Goal: Task Accomplishment & Management: Use online tool/utility

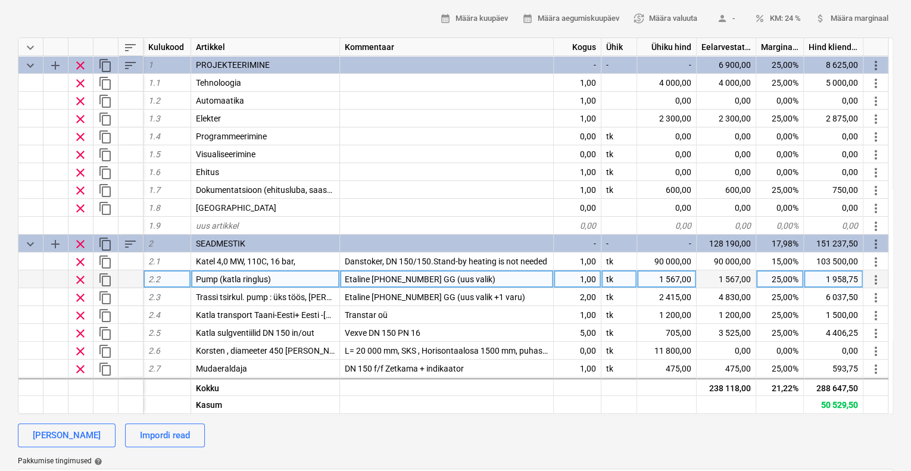
click at [477, 276] on div "Etaline [PHONE_NUMBER] GG (uus valik)" at bounding box center [447, 279] width 214 height 18
click at [474, 278] on input "Etaline [PHONE_NUMBER] GG (uus valik)" at bounding box center [446, 278] width 213 height 17
type input "Etaline [PHONE_NUMBER] GG"
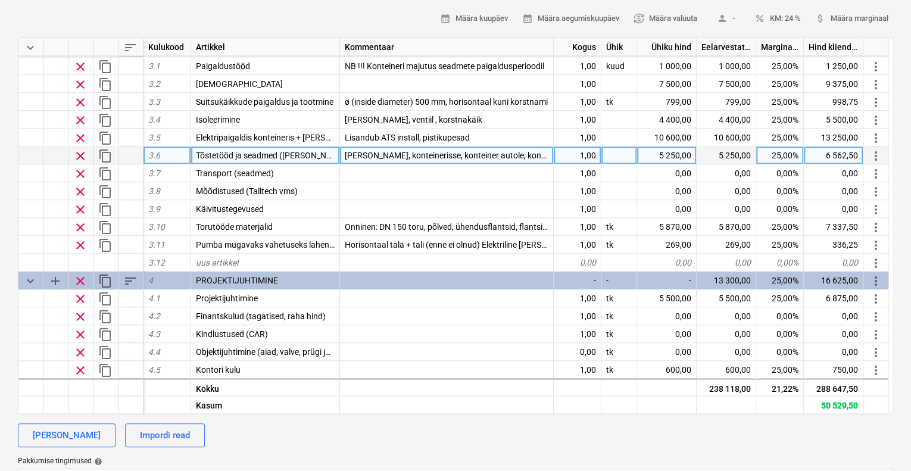
scroll to position [794, 0]
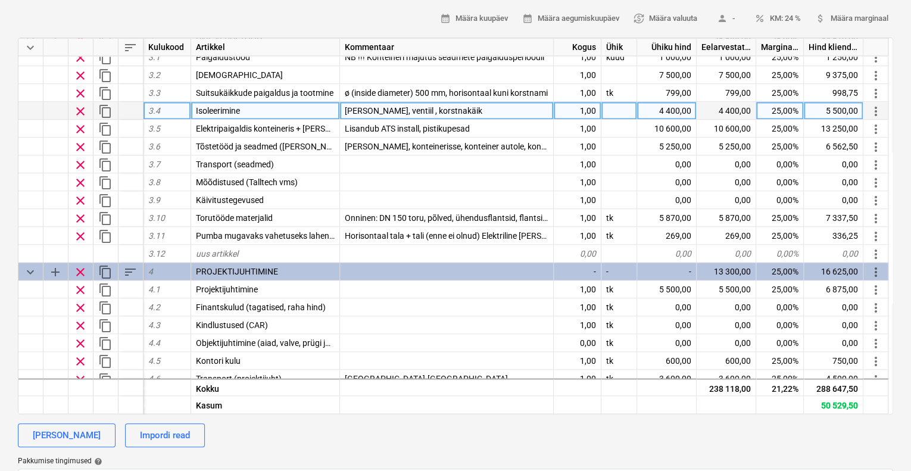
type textarea "x"
click at [364, 109] on span "[PERSON_NAME], ventiil , korstnakäik" at bounding box center [414, 111] width 138 height 10
click at [365, 114] on input "[PERSON_NAME], ventiil , korstnakäik" at bounding box center [446, 110] width 213 height 17
click at [397, 107] on input "Trassid, ventiil , korstnakäik" at bounding box center [446, 110] width 213 height 17
click at [453, 109] on input "Trassid, ventiilid , korstnakäik" at bounding box center [446, 110] width 213 height 17
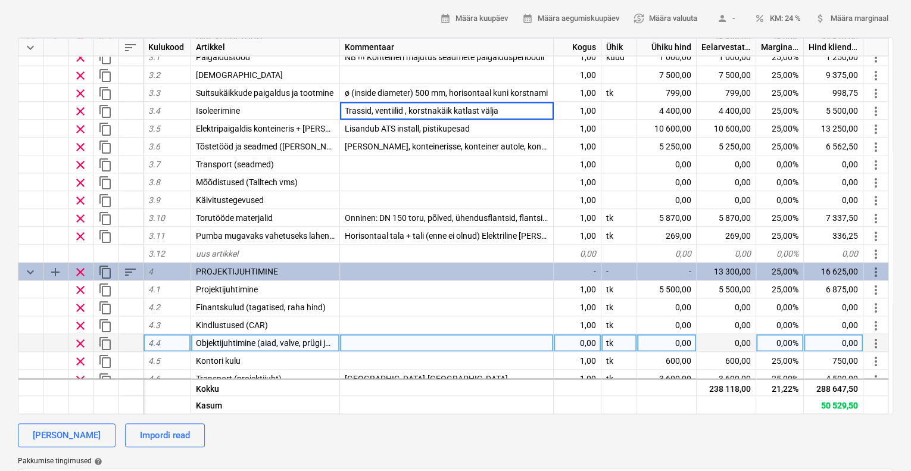
type input "Trassid, ventiilid , korstnakäik katlast välja."
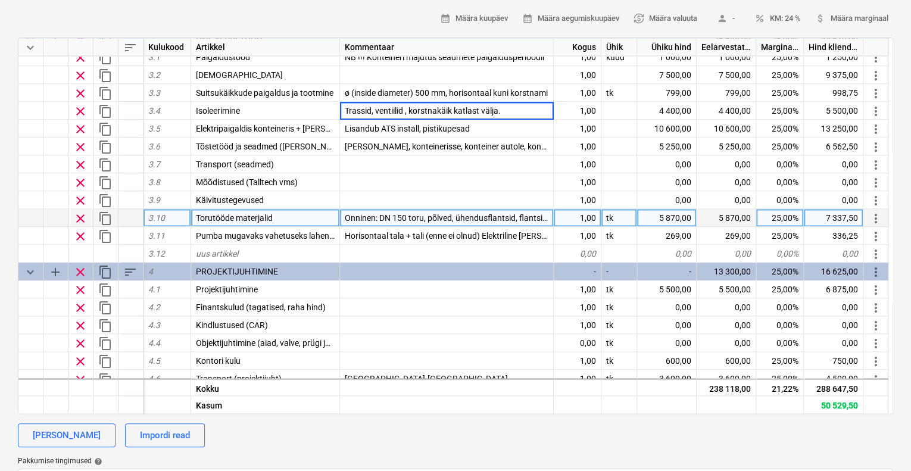
type textarea "x"
click at [688, 217] on div "5 870,00" at bounding box center [667, 218] width 60 height 18
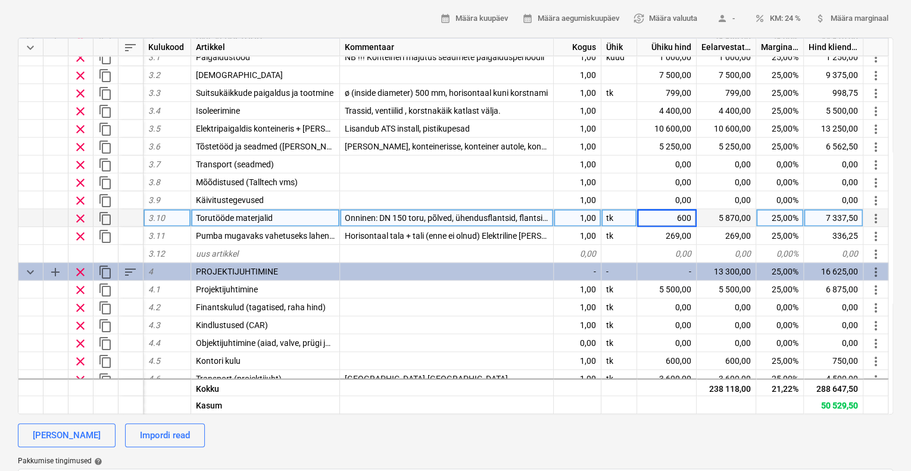
type input "6000"
type textarea "x"
click at [624, 441] on div "[PERSON_NAME] Impordi read" at bounding box center [455, 435] width 875 height 24
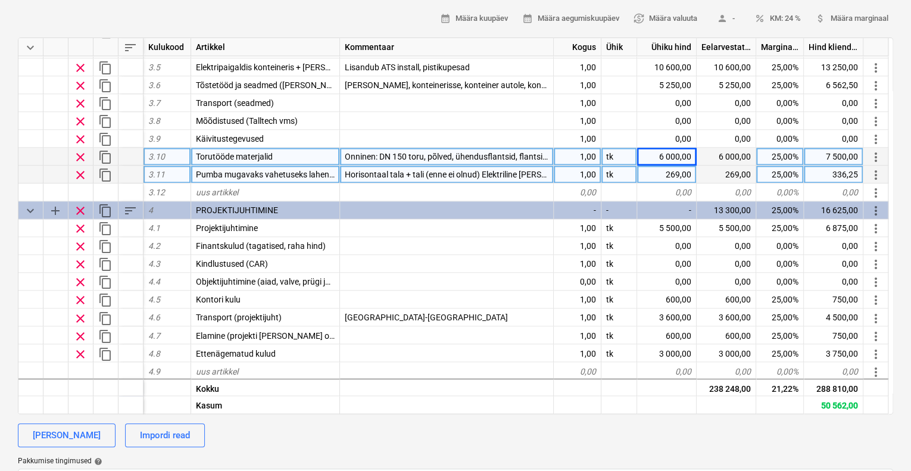
scroll to position [873, 0]
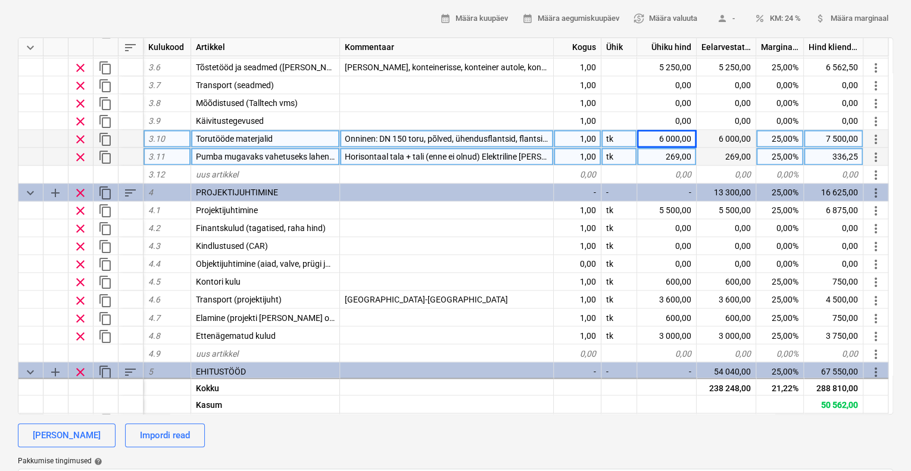
click at [671, 153] on div "269,00" at bounding box center [667, 157] width 60 height 18
click at [679, 155] on input "269" at bounding box center [666, 156] width 59 height 17
click at [681, 157] on input "269" at bounding box center [666, 156] width 59 height 17
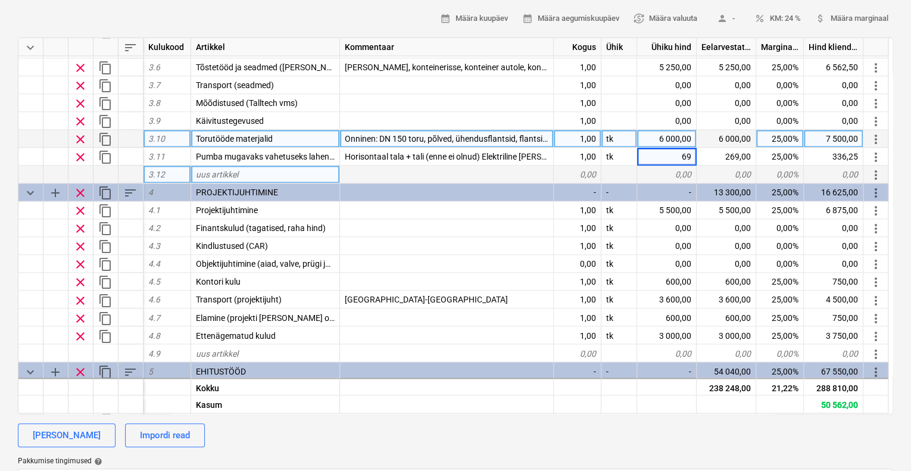
type input "469"
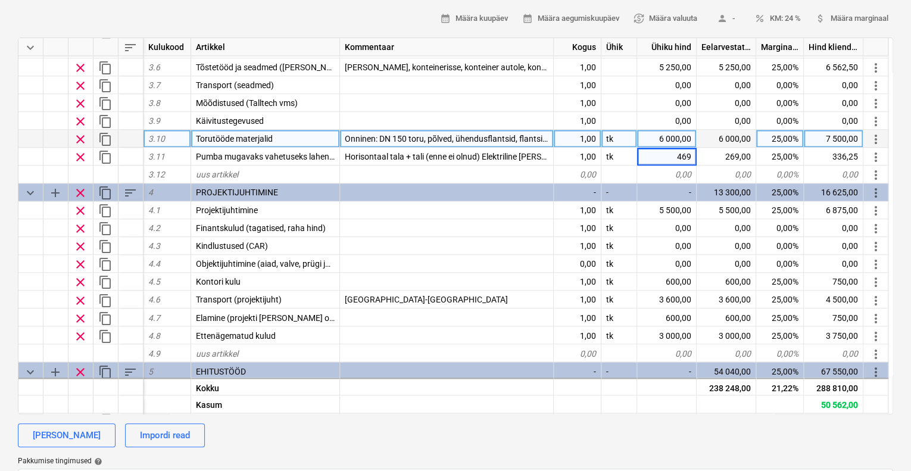
type textarea "x"
click at [645, 445] on div "[PERSON_NAME] Impordi read" at bounding box center [455, 435] width 875 height 24
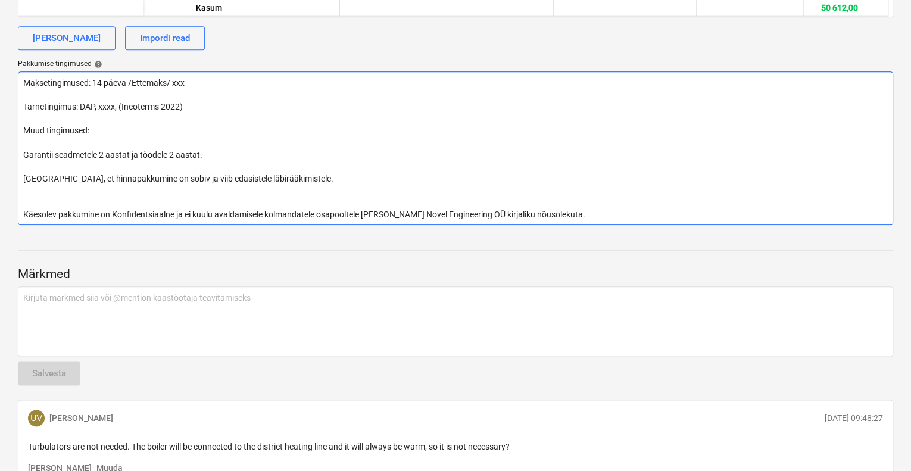
scroll to position [610, 0]
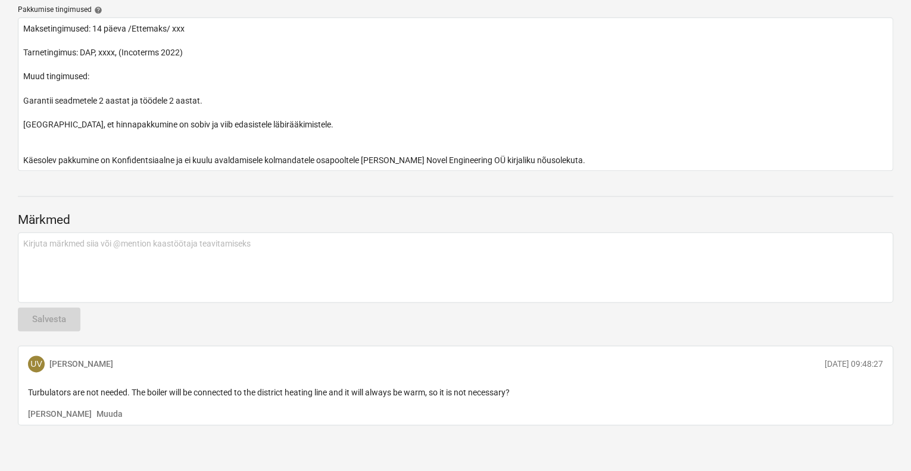
click at [523, 390] on p "Turbulators are not needed. The boiler will be connected to the district heatin…" at bounding box center [455, 392] width 855 height 12
click at [96, 414] on p "Muuda" at bounding box center [109, 414] width 26 height 12
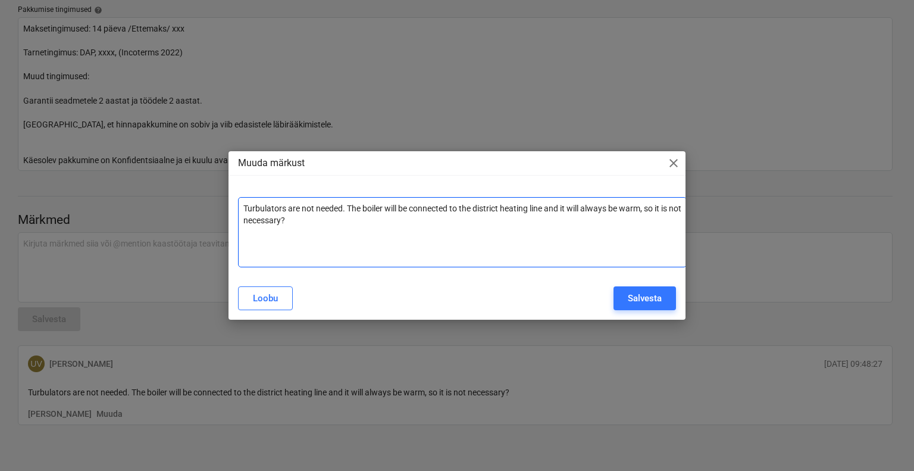
click at [338, 221] on p "Turbulators are not needed. The boiler will be connected to the district heatin…" at bounding box center [462, 214] width 438 height 24
click at [676, 163] on span "close" at bounding box center [674, 163] width 14 height 14
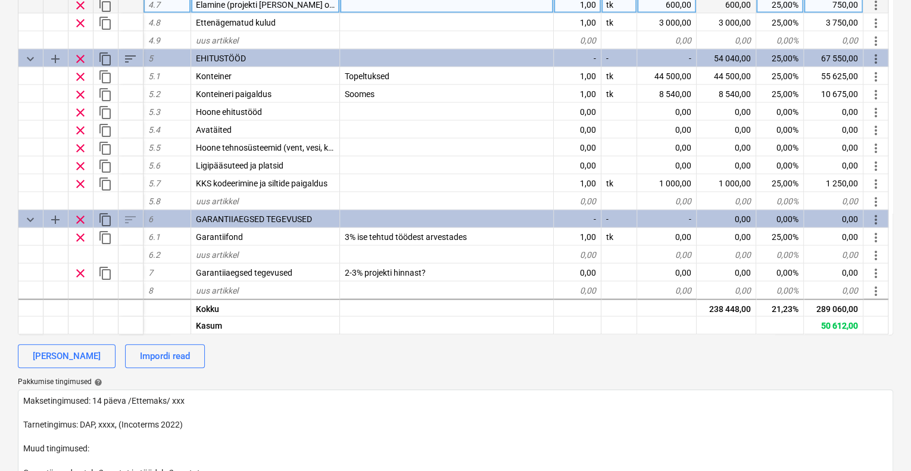
scroll to position [238, 0]
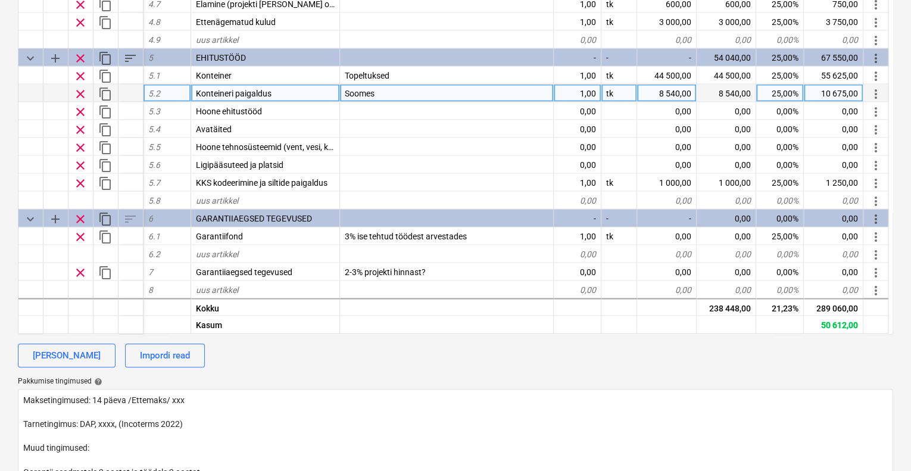
click at [386, 91] on div "Soomes" at bounding box center [447, 93] width 214 height 18
click at [402, 87] on input "Soomes" at bounding box center [446, 92] width 213 height 17
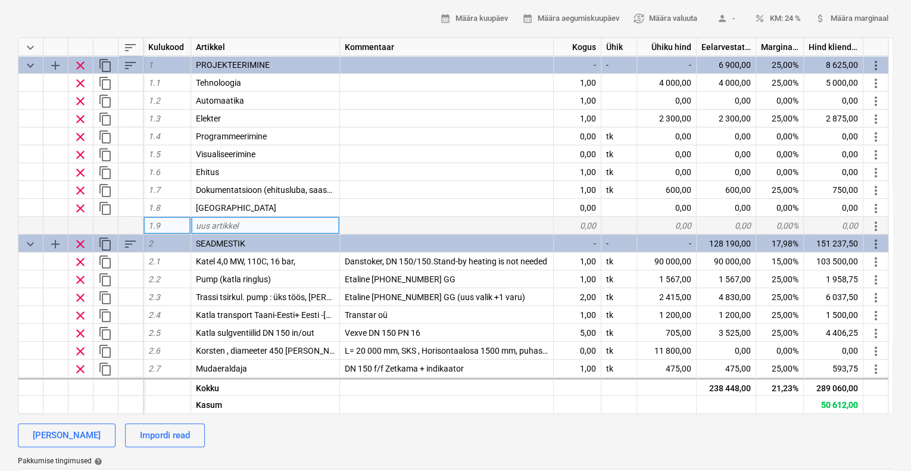
scroll to position [79, 0]
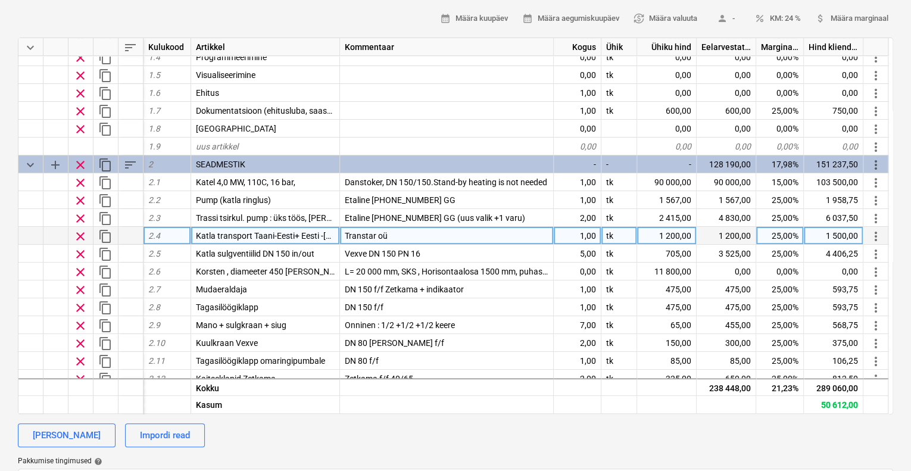
click at [670, 233] on div "1 200,00" at bounding box center [667, 236] width 60 height 18
type input "1350"
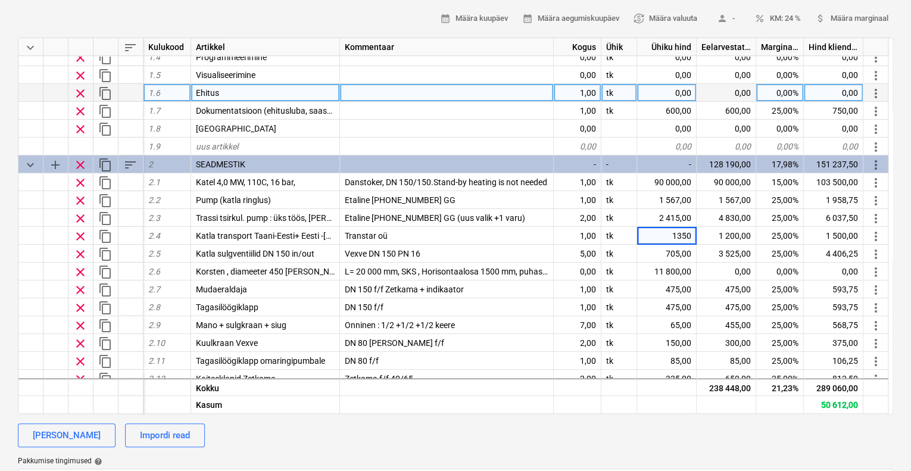
type textarea "x"
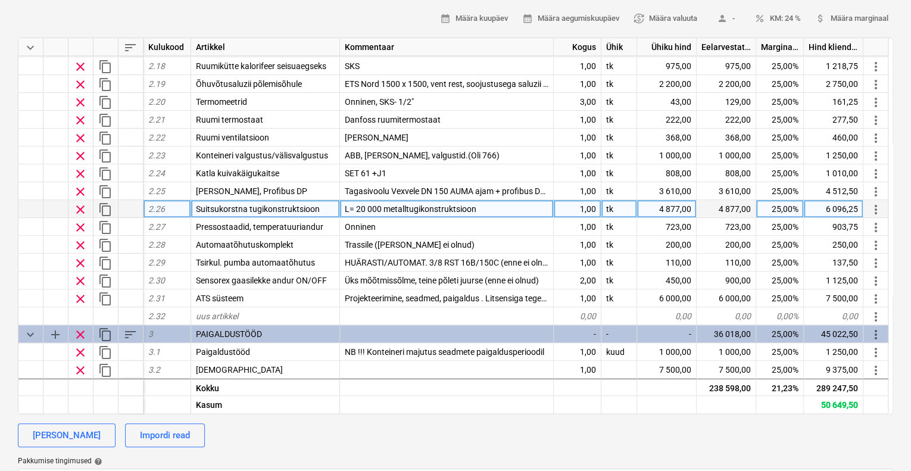
scroll to position [476, 0]
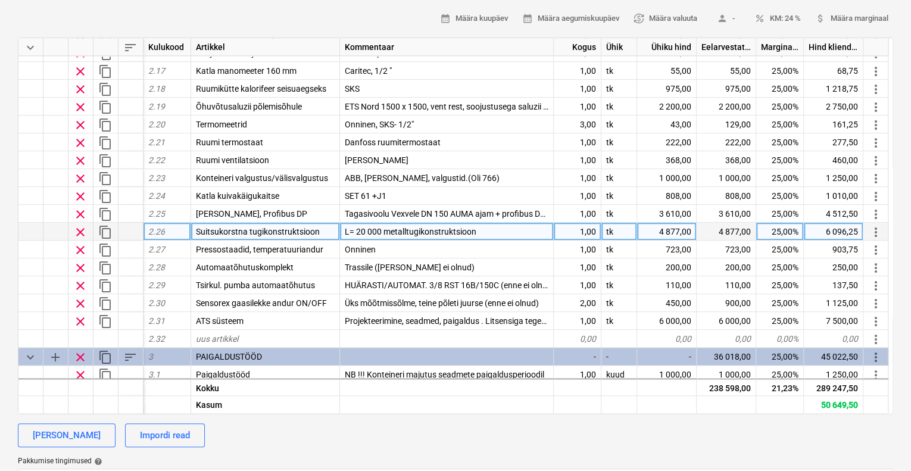
click at [481, 230] on div "L= 20 000 metalltugikonstruktsioon" at bounding box center [447, 232] width 214 height 18
click at [481, 230] on input "L= 20 000 metalltugikonstruktsioon" at bounding box center [446, 231] width 213 height 17
type input "L"
type input "Metallalus ja flantsi vastaspool"
type textarea "x"
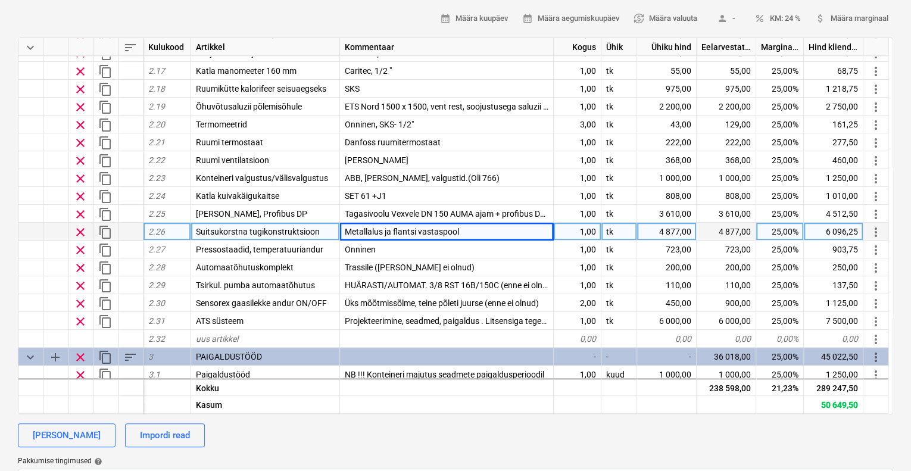
click at [370, 11] on div "calendar_month Määra kuupäev calendar_month Määra aegumiskuupäev currency_excha…" at bounding box center [455, 19] width 875 height 18
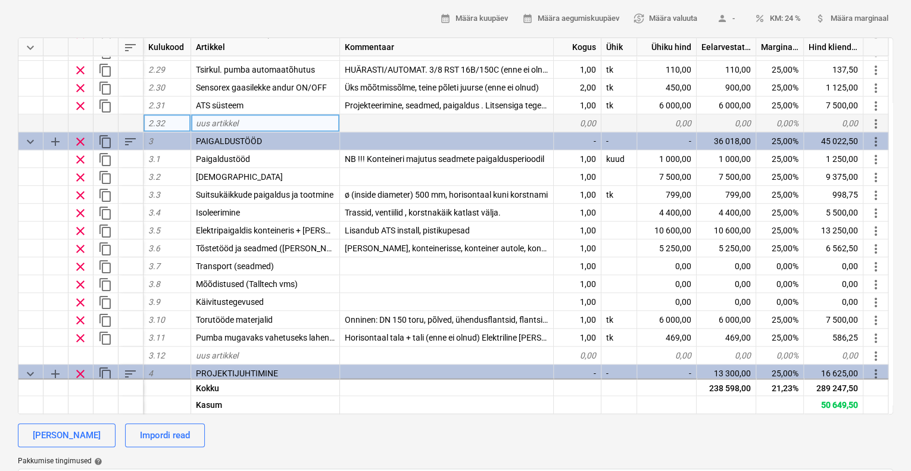
scroll to position [714, 0]
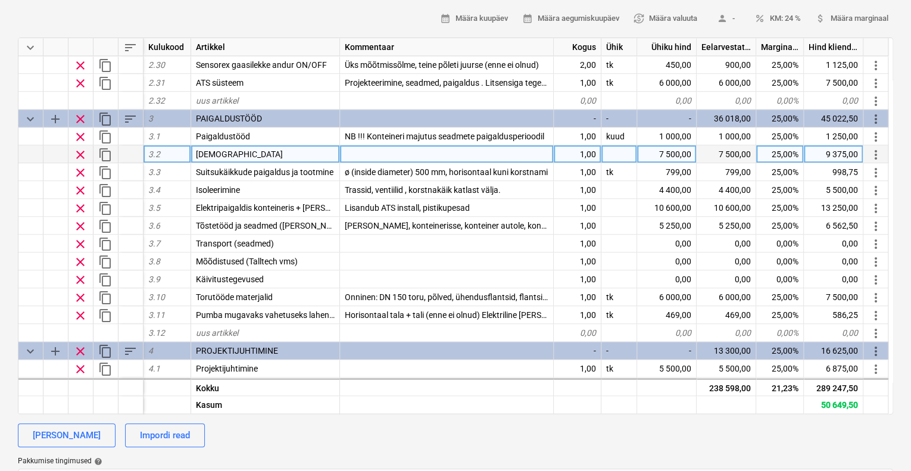
click at [351, 153] on div at bounding box center [447, 154] width 214 height 18
type input "Katel sisse, ühendamine torustikega, survekatse"
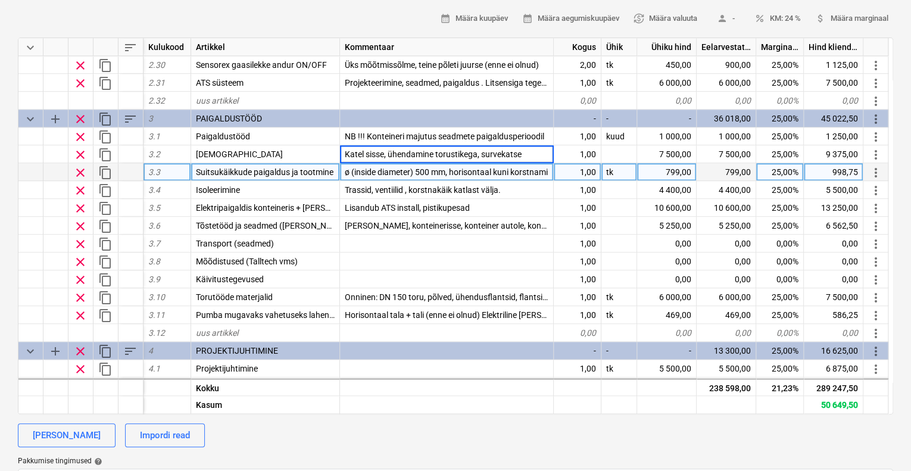
click at [671, 171] on div "799,00" at bounding box center [667, 172] width 60 height 18
type textarea "x"
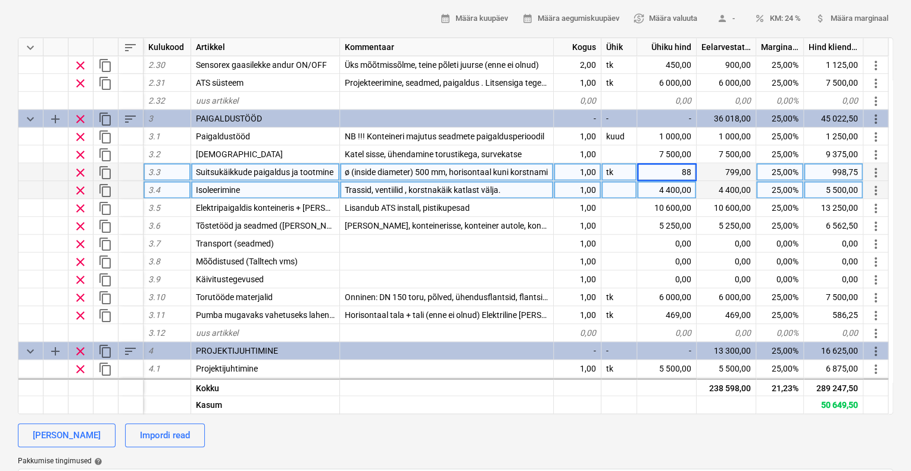
type input "888"
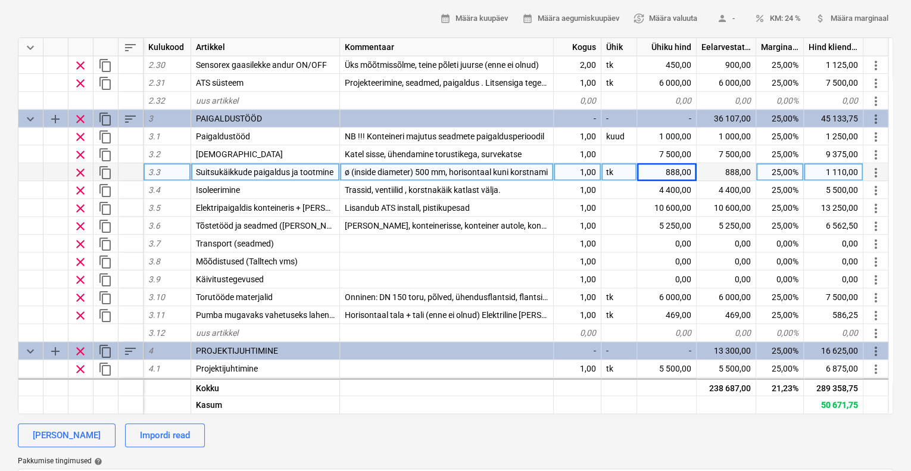
type textarea "x"
click at [361, 10] on div "calendar_month Määra kuupäev calendar_month Määra aegumiskuupäev currency_excha…" at bounding box center [455, 19] width 875 height 18
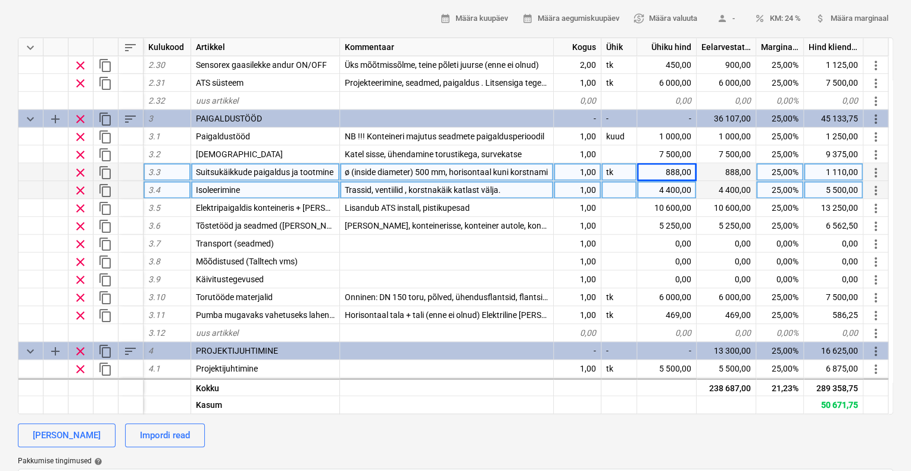
click at [668, 188] on div "4 400,00" at bounding box center [667, 190] width 60 height 18
type input "5000"
type textarea "x"
click at [326, 15] on div "calendar_month Määra kuupäev calendar_month Määra aegumiskuupäev currency_excha…" at bounding box center [455, 19] width 875 height 18
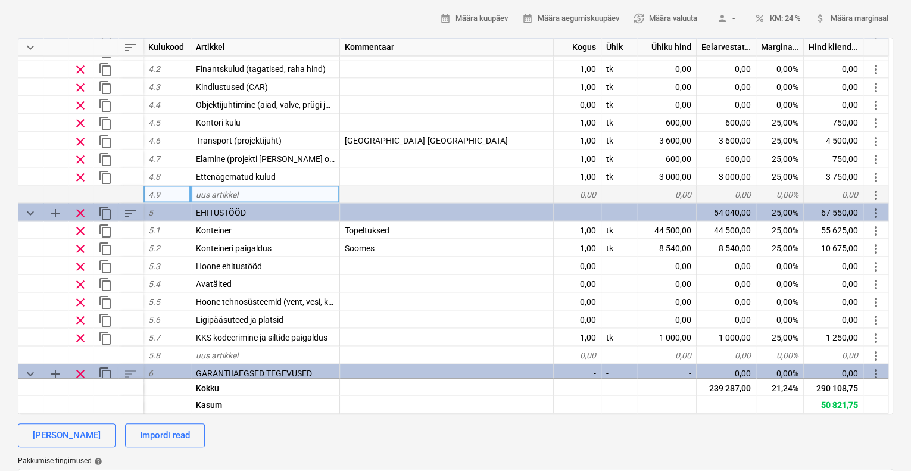
scroll to position [1107, 0]
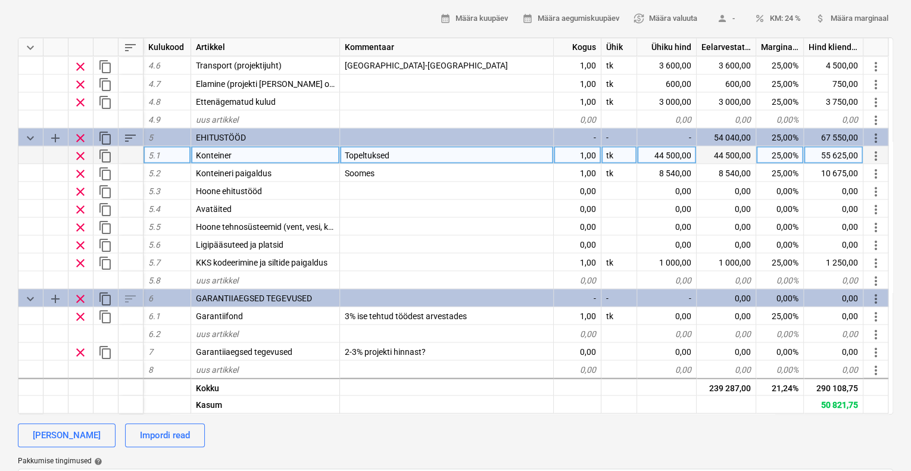
click at [396, 152] on div "Topeltuksed" at bounding box center [447, 155] width 214 height 18
click at [396, 154] on input "Topeltuksed" at bounding box center [446, 154] width 213 height 17
click at [393, 152] on input "Topeltuksed" at bounding box center [446, 154] width 213 height 17
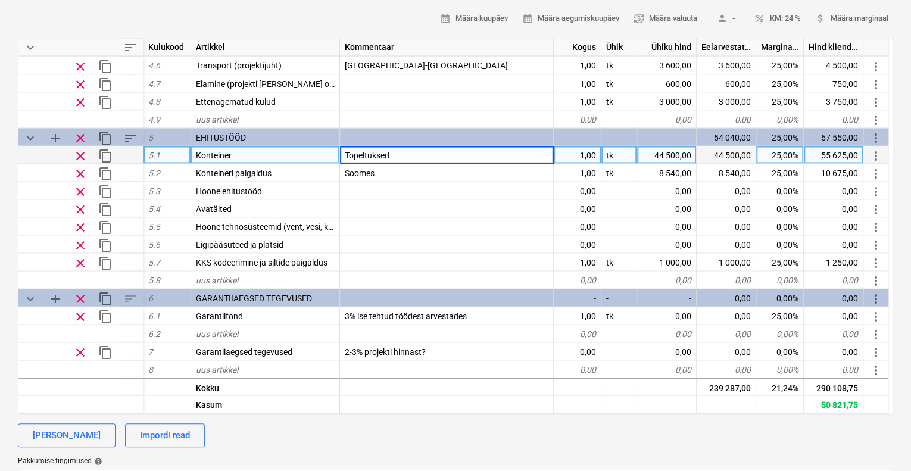
click at [392, 151] on input "Topeltuksed" at bounding box center [446, 154] width 213 height 17
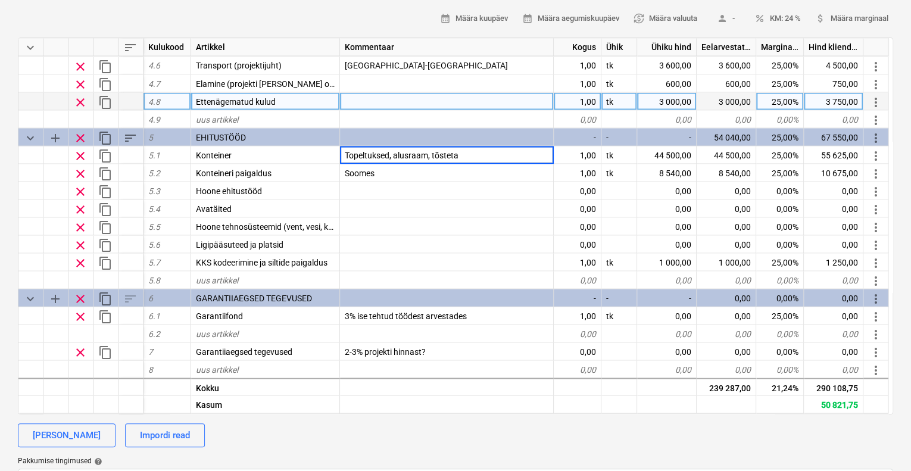
type input "Topeltuksed, alusraam, tõstetav"
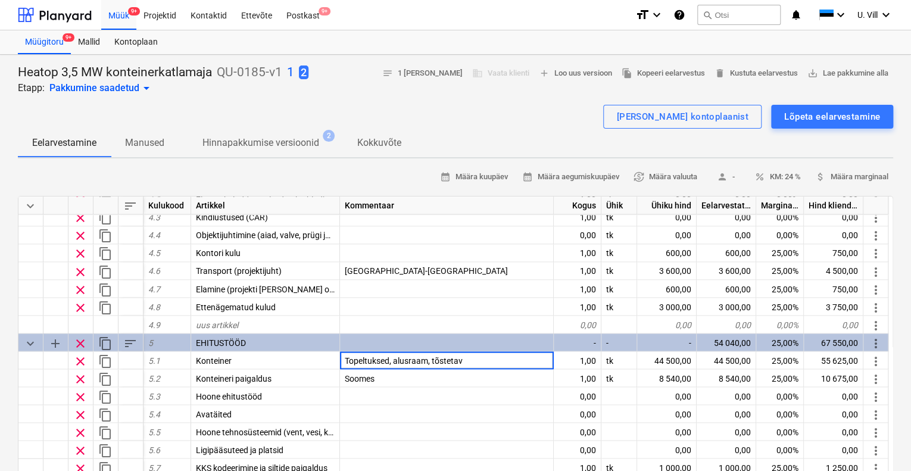
scroll to position [1027, 0]
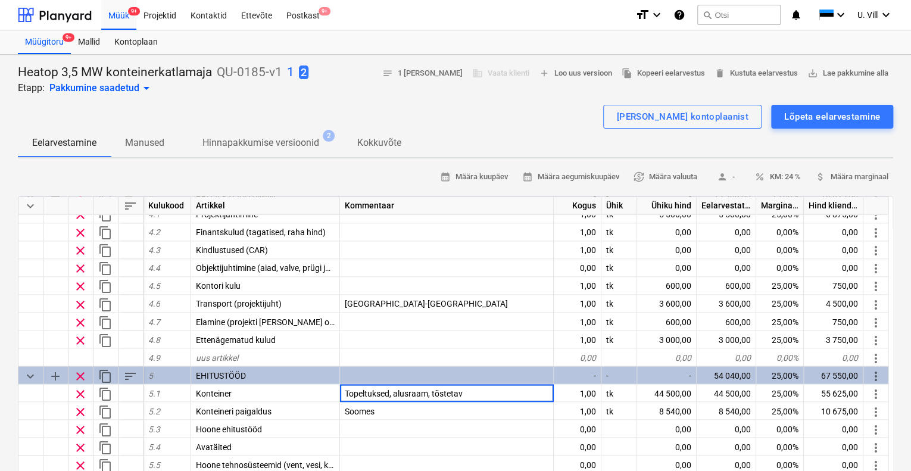
click at [288, 71] on p "1" at bounding box center [290, 72] width 7 height 17
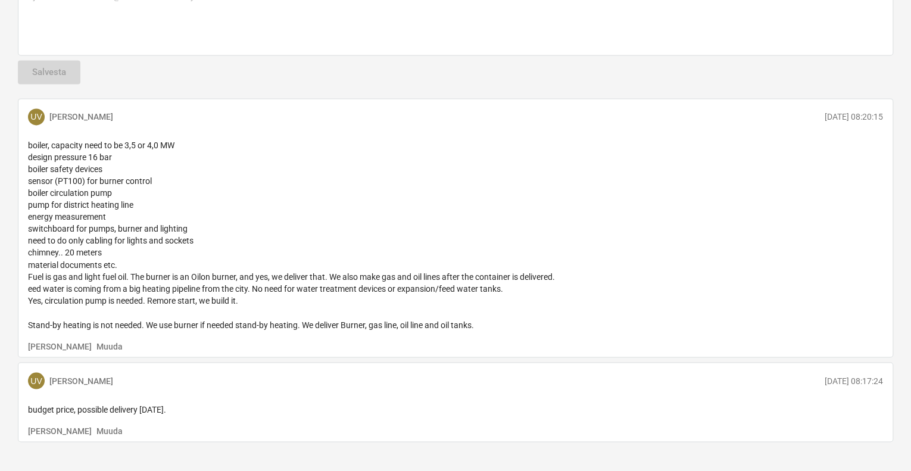
scroll to position [839, 0]
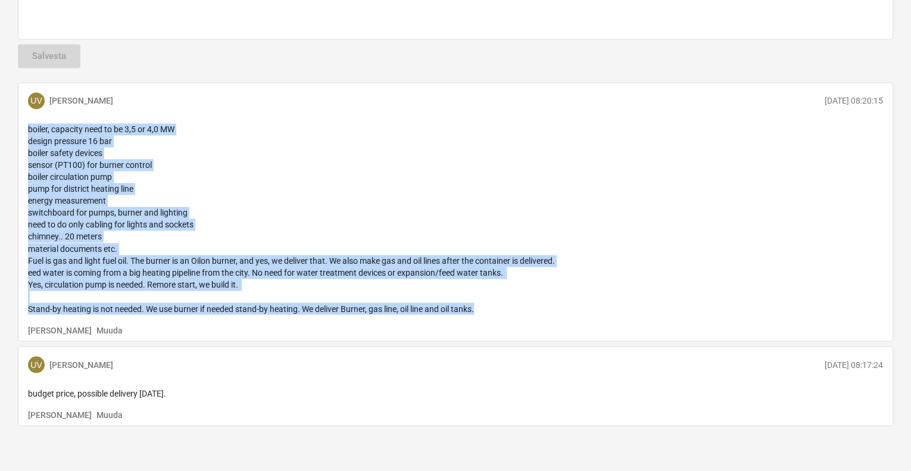
drag, startPoint x: 28, startPoint y: 126, endPoint x: 510, endPoint y: 301, distance: 513.2
click at [510, 301] on p "boiler, capacity need to be 3,5 or 4,0 MW design pressure 16 bar boiler safety …" at bounding box center [455, 218] width 855 height 190
copy span "boiler, capacity need to be 3,5 or 4,0 MW design pressure 16 bar boiler safety …"
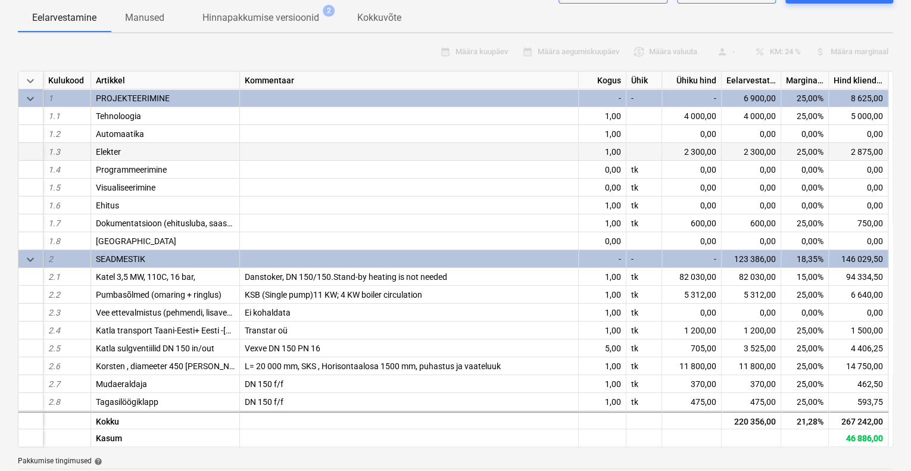
scroll to position [0, 0]
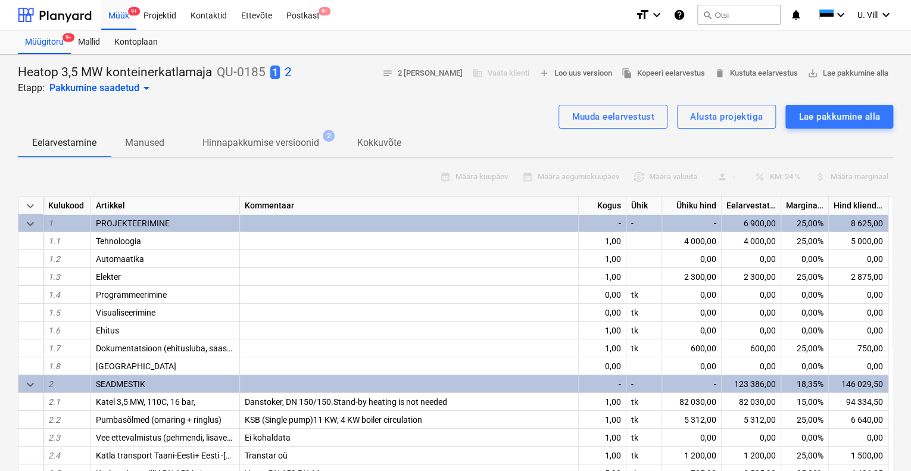
click at [290, 72] on p "2" at bounding box center [288, 72] width 7 height 17
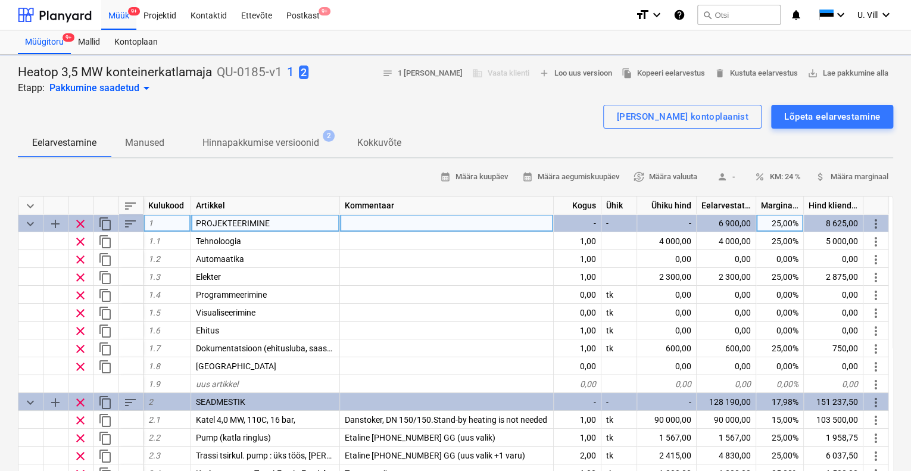
type textarea "x"
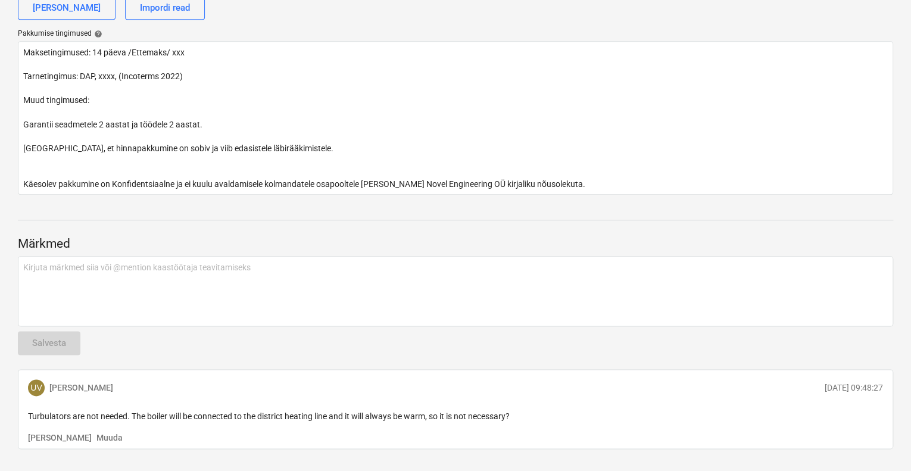
scroll to position [610, 0]
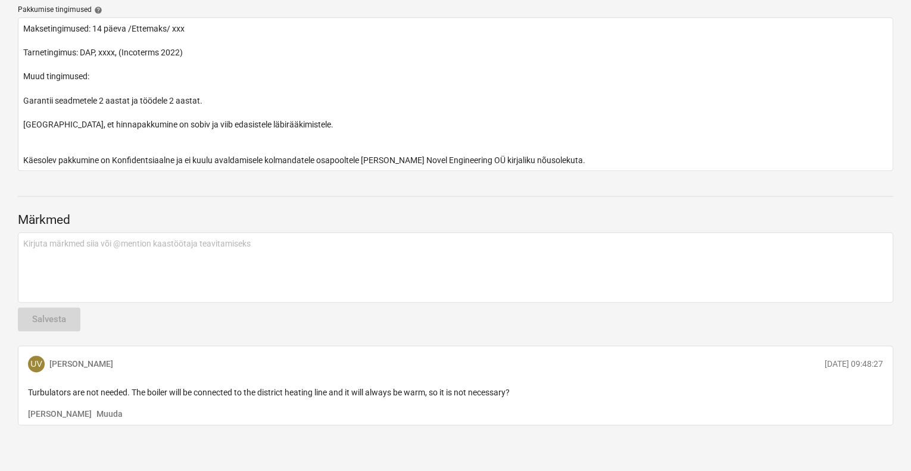
click at [463, 369] on div "UV Urmas Vill [DATE] 09:48:27" at bounding box center [455, 364] width 864 height 26
drag, startPoint x: 536, startPoint y: 392, endPoint x: 507, endPoint y: 393, distance: 29.8
click at [536, 392] on p "Turbulators are not needed. The boiler will be connected to the district heatin…" at bounding box center [455, 392] width 855 height 12
click at [96, 417] on p "Muuda" at bounding box center [109, 414] width 26 height 12
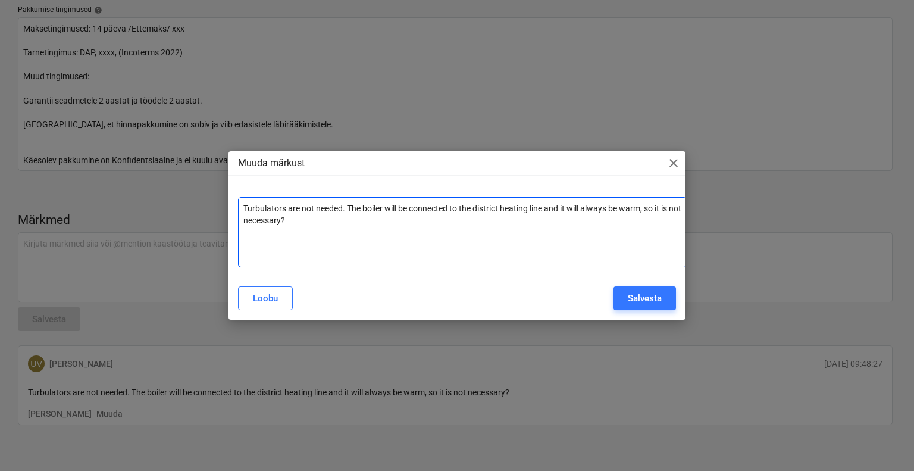
click at [304, 219] on p "Turbulators are not needed. The boiler will be connected to the district heatin…" at bounding box center [462, 214] width 438 height 24
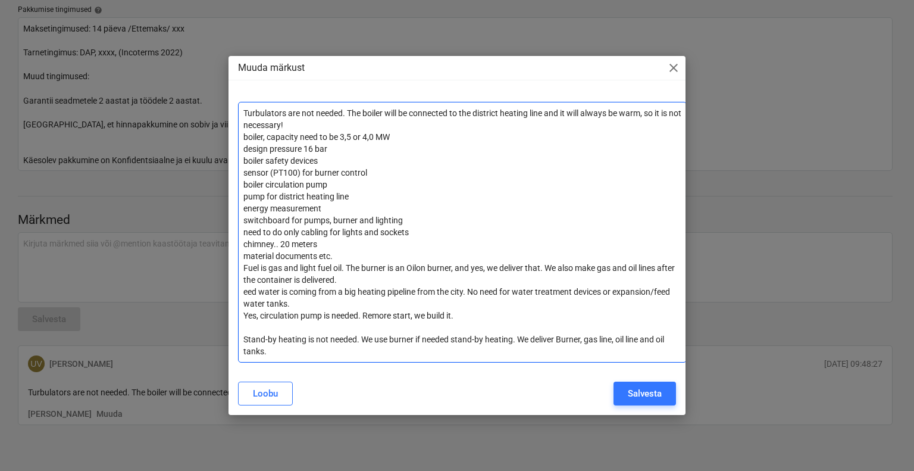
click at [318, 243] on p "chimney.. 20 meters" at bounding box center [462, 244] width 438 height 12
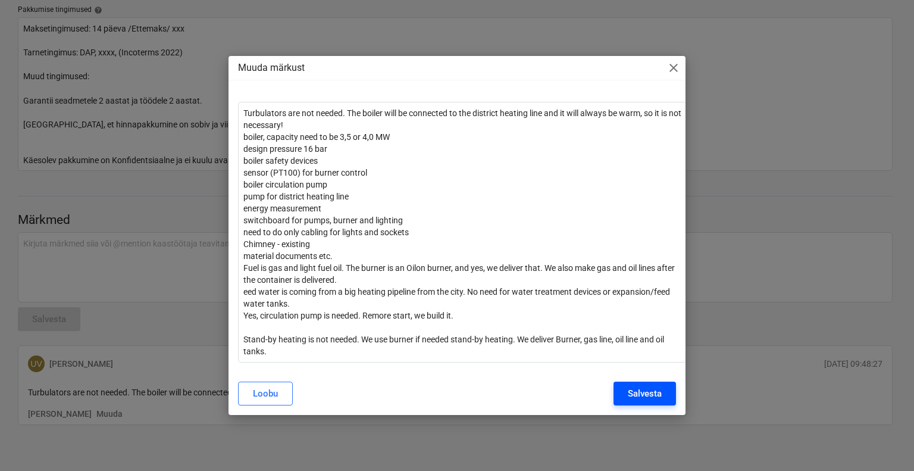
click at [651, 391] on div "Salvesta" at bounding box center [645, 393] width 34 height 15
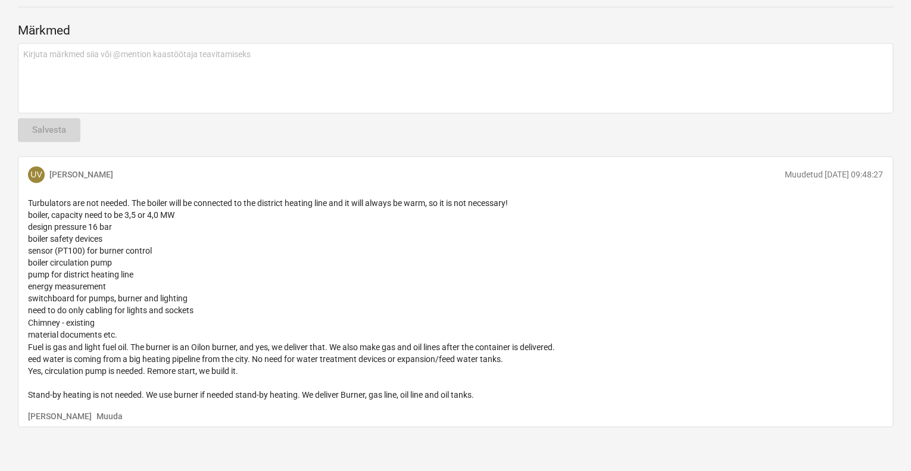
scroll to position [800, 0]
click at [96, 411] on p "Muuda" at bounding box center [109, 414] width 26 height 12
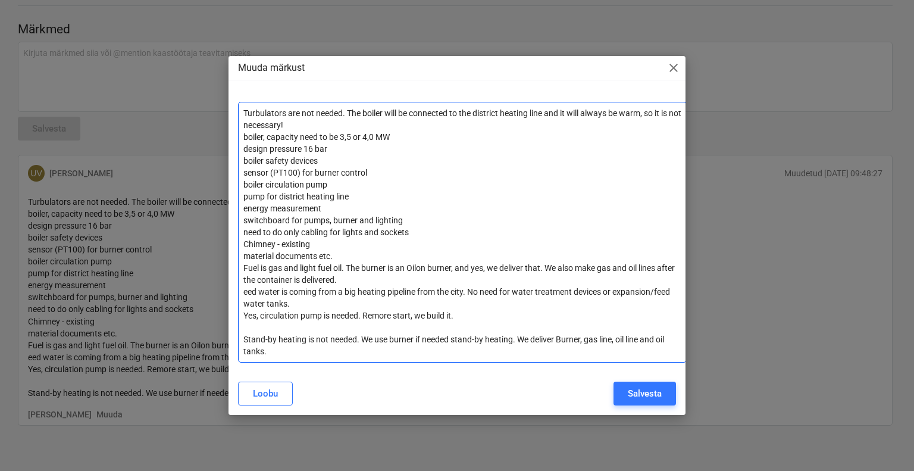
click at [462, 315] on p "Yes, circulation pump is needed. Remore start, we build it. ﻿" at bounding box center [462, 316] width 438 height 12
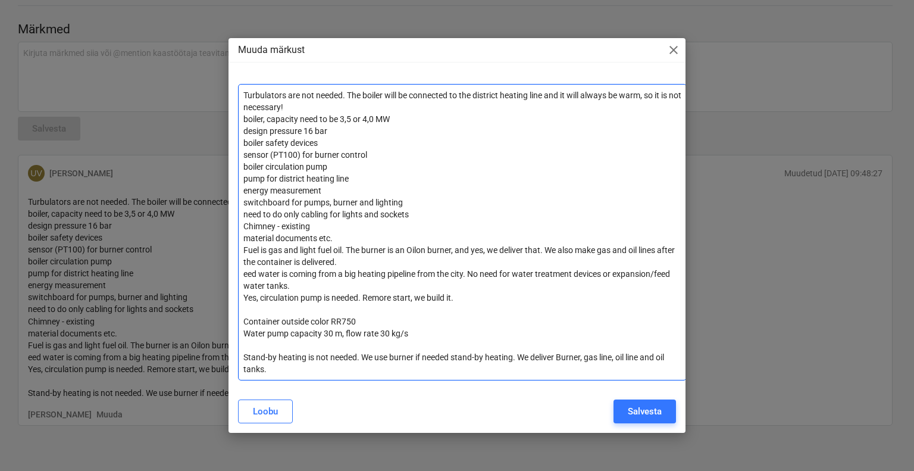
click at [417, 330] on p "Water pump capacity 30 m, flow rate 30 kg/s" at bounding box center [462, 333] width 438 height 12
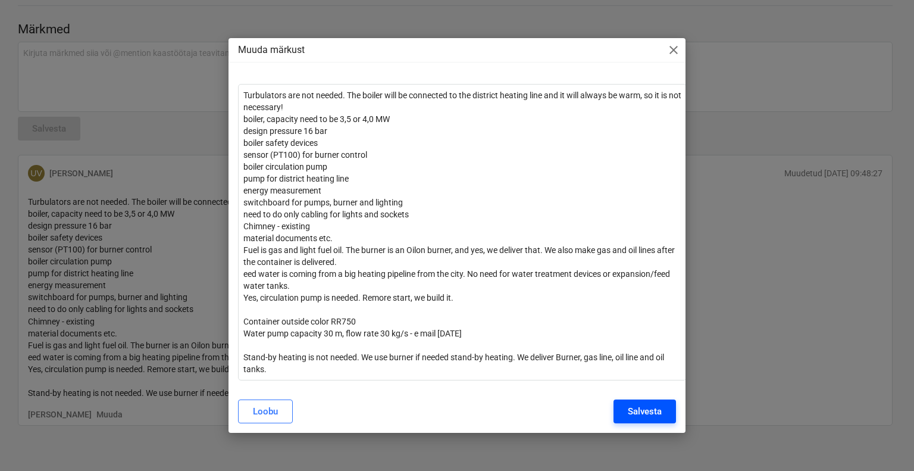
click at [650, 416] on div "Salvesta" at bounding box center [645, 411] width 34 height 15
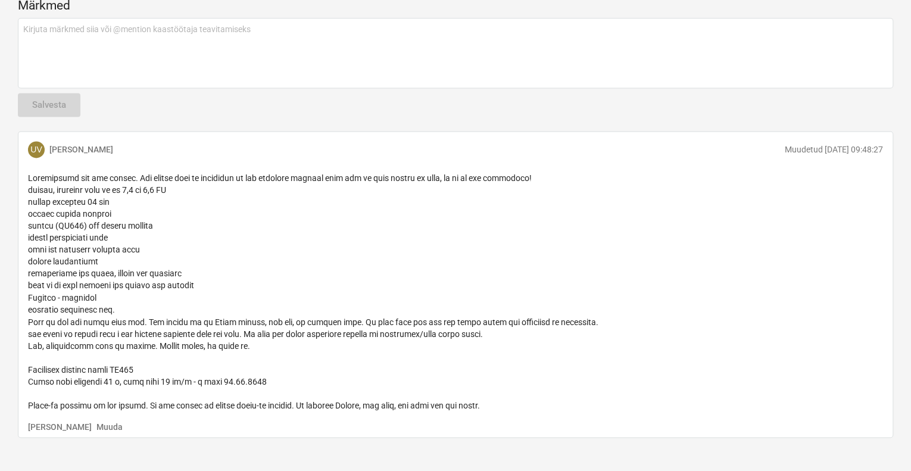
scroll to position [836, 0]
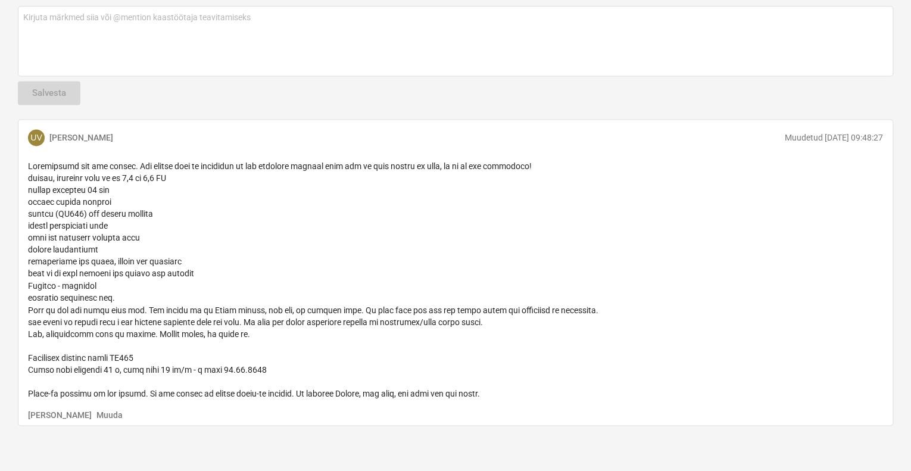
click at [242, 332] on span at bounding box center [313, 279] width 570 height 236
click at [243, 334] on p at bounding box center [455, 279] width 855 height 238
click at [96, 415] on p "Muuda" at bounding box center [109, 414] width 26 height 12
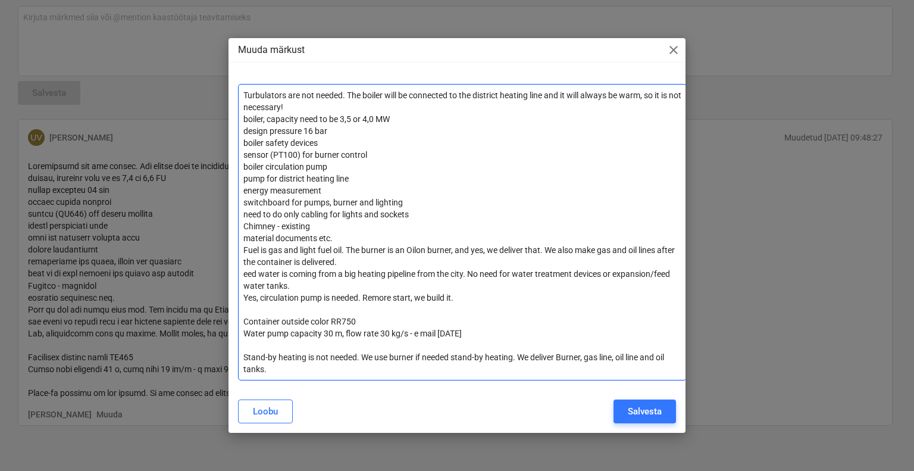
click at [466, 297] on p "Yes, circulation pump is needed. Remore start, we build it. ﻿" at bounding box center [462, 298] width 438 height 12
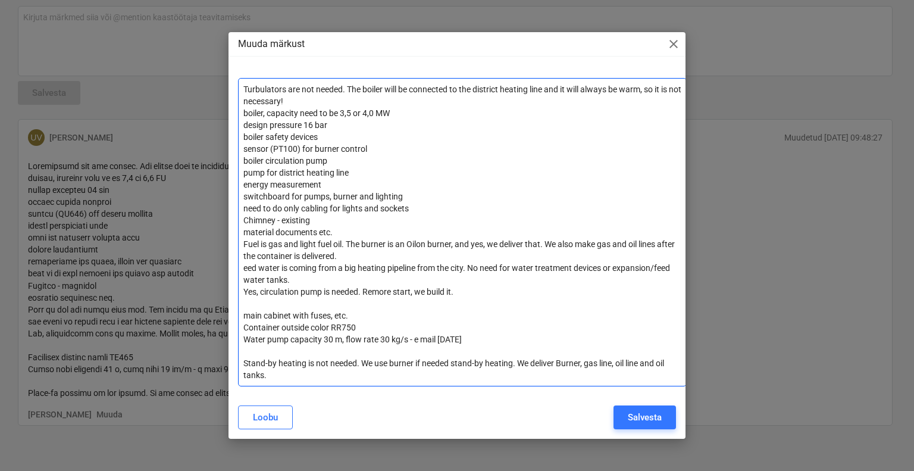
click at [409, 197] on p "switchboard for pumps, burner and lighting ﻿" at bounding box center [462, 196] width 438 height 12
click at [358, 315] on p "main cabinet with fuses, etc." at bounding box center [462, 316] width 438 height 12
drag, startPoint x: 357, startPoint y: 327, endPoint x: 243, endPoint y: 324, distance: 113.8
click at [243, 324] on div "Turbulators are not needed. The boiler will be connected to the district heatin…" at bounding box center [462, 232] width 449 height 308
copy span "Container outside color RR750"
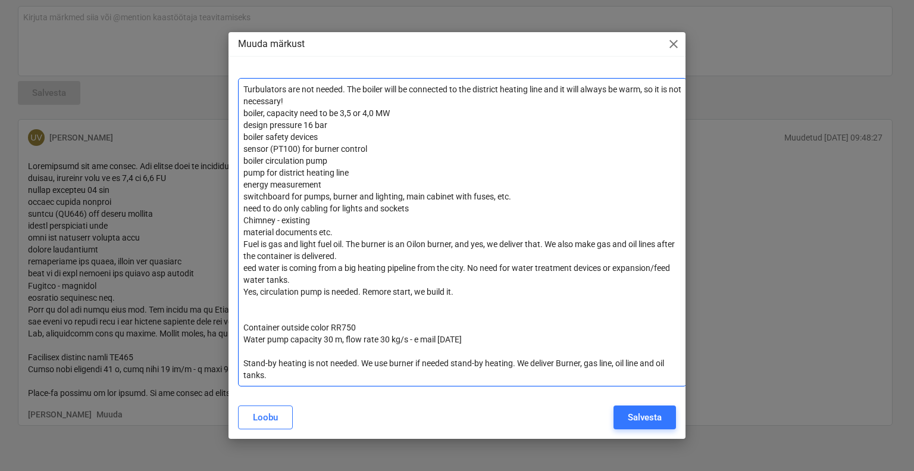
click at [477, 188] on p "energy measurement ﻿" at bounding box center [462, 185] width 438 height 12
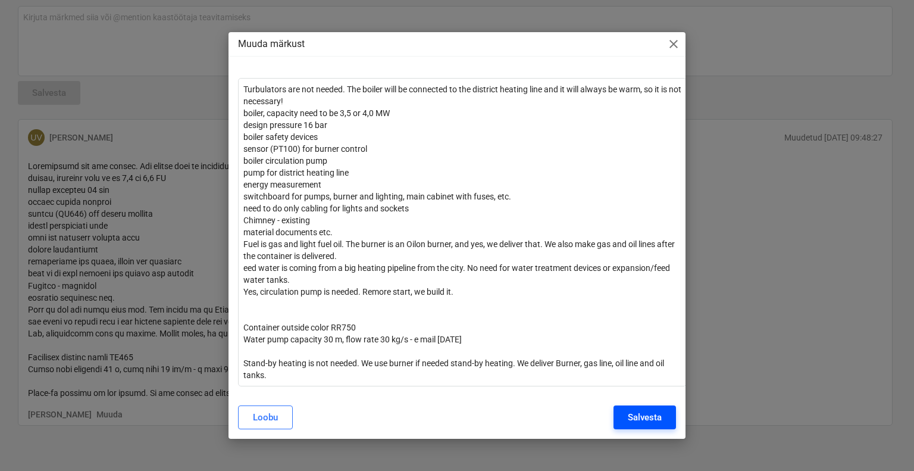
click at [655, 418] on div "Salvesta" at bounding box center [645, 417] width 34 height 15
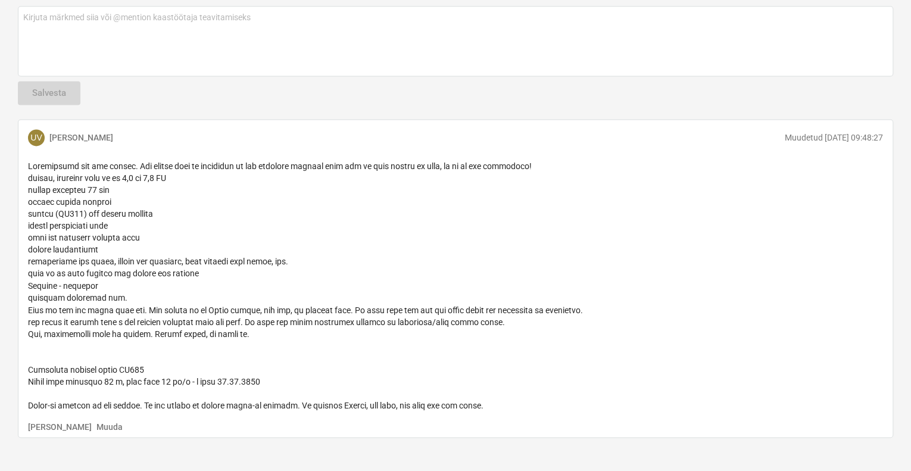
click at [246, 334] on p at bounding box center [455, 285] width 855 height 250
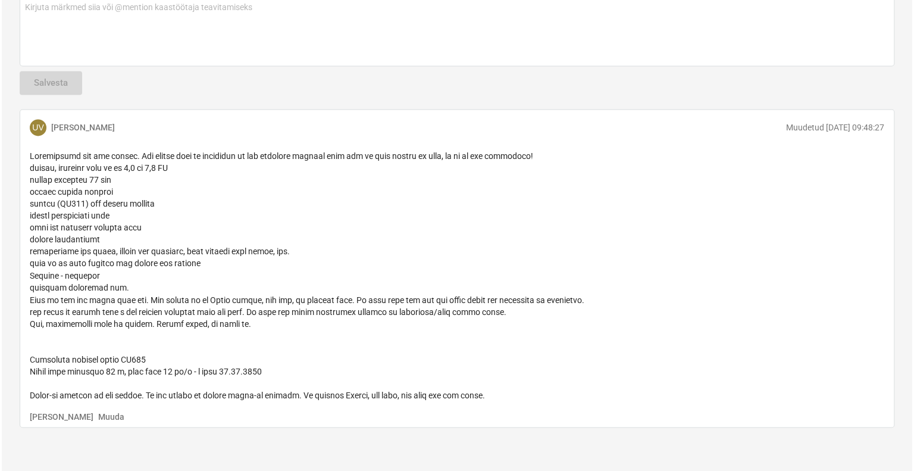
scroll to position [848, 0]
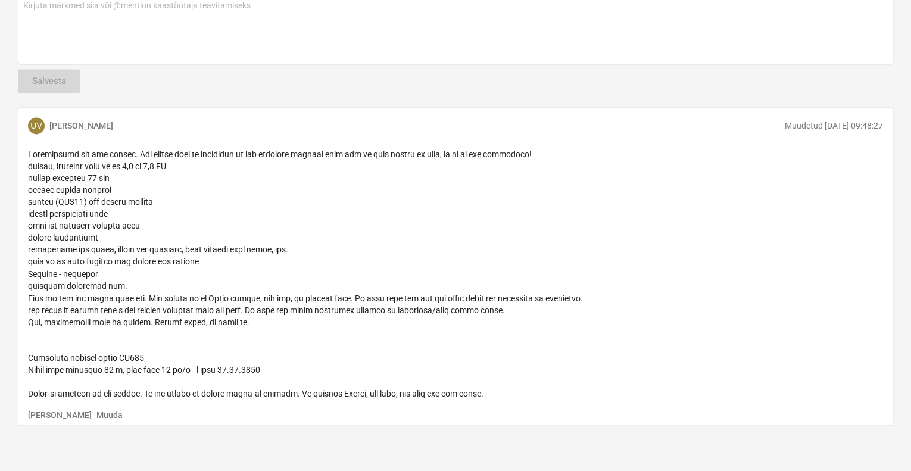
click at [96, 410] on p "Muuda" at bounding box center [109, 414] width 26 height 12
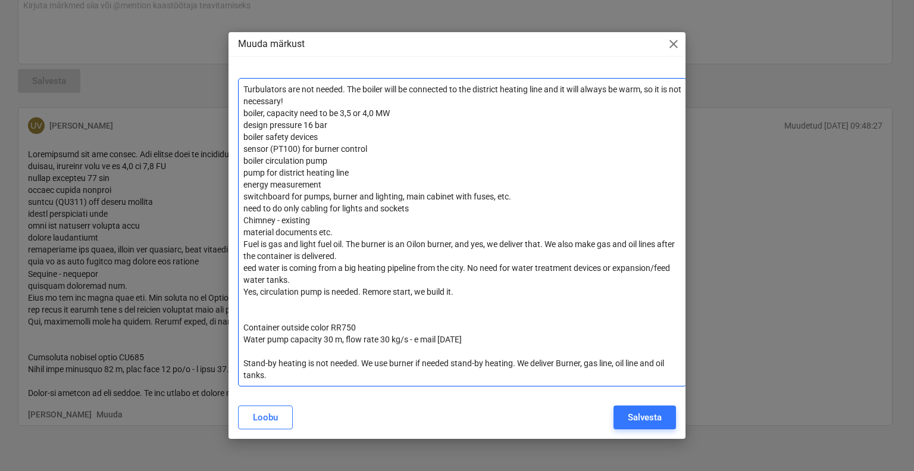
click at [462, 292] on p "Yes, circulation pump is needed. Remore start, we build it. ﻿" at bounding box center [462, 292] width 438 height 12
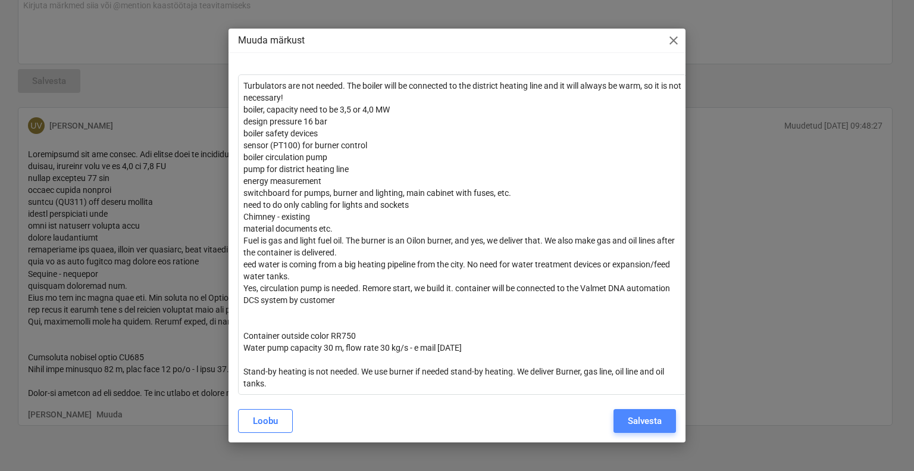
click at [650, 423] on div "Salvesta" at bounding box center [645, 420] width 34 height 15
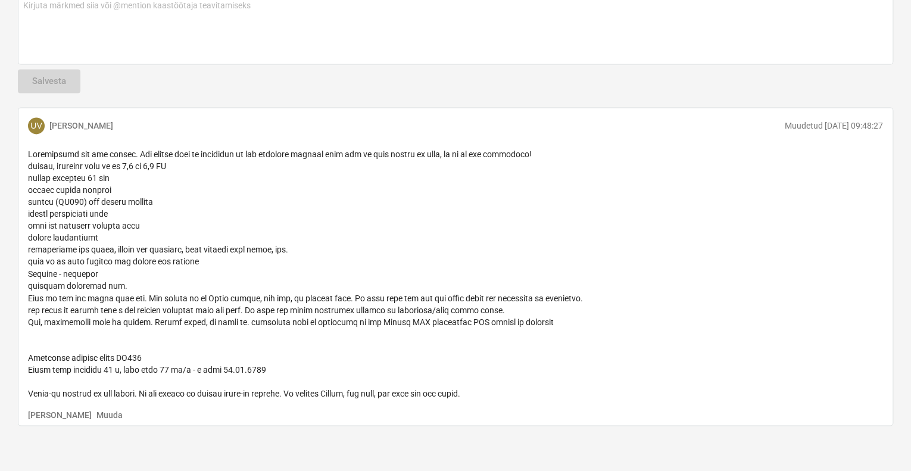
click at [119, 213] on p at bounding box center [455, 273] width 855 height 250
click at [96, 414] on p "Muuda" at bounding box center [109, 414] width 26 height 12
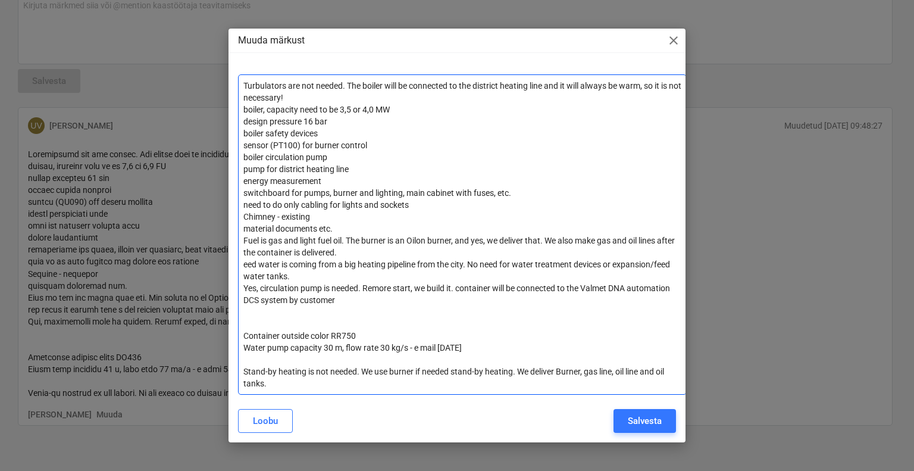
click at [329, 158] on p "boiler circulation pump ﻿" at bounding box center [462, 157] width 438 height 12
drag, startPoint x: 362, startPoint y: 108, endPoint x: 361, endPoint y: 121, distance: 12.6
click at [362, 109] on span "boiler, capacity need to be 3,5 or 4,0 MW" at bounding box center [316, 110] width 146 height 10
click at [517, 126] on p "design pressure 16 bar ﻿" at bounding box center [462, 121] width 438 height 12
click at [320, 133] on p "boiler safety devices ﻿" at bounding box center [462, 133] width 438 height 12
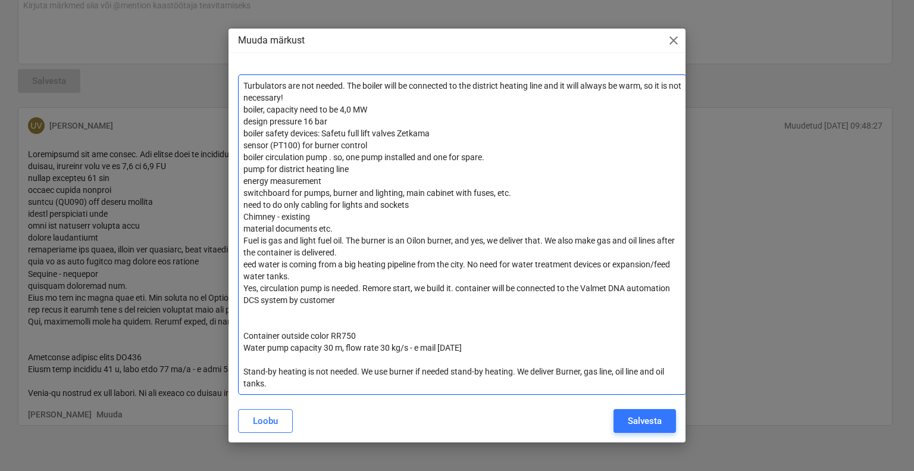
click at [505, 156] on p "boiler circulation pump . so, one pump installed and one for spare." at bounding box center [462, 157] width 438 height 12
drag, startPoint x: 483, startPoint y: 157, endPoint x: 333, endPoint y: 160, distance: 150.0
click at [333, 160] on span "boiler circulation pump . so, one pump installed and one for spare.(KSB pumps)" at bounding box center [388, 157] width 290 height 10
copy span "so, one pump installed and one for spare"
click at [355, 171] on p "pump for district heating line ﻿" at bounding box center [462, 169] width 438 height 12
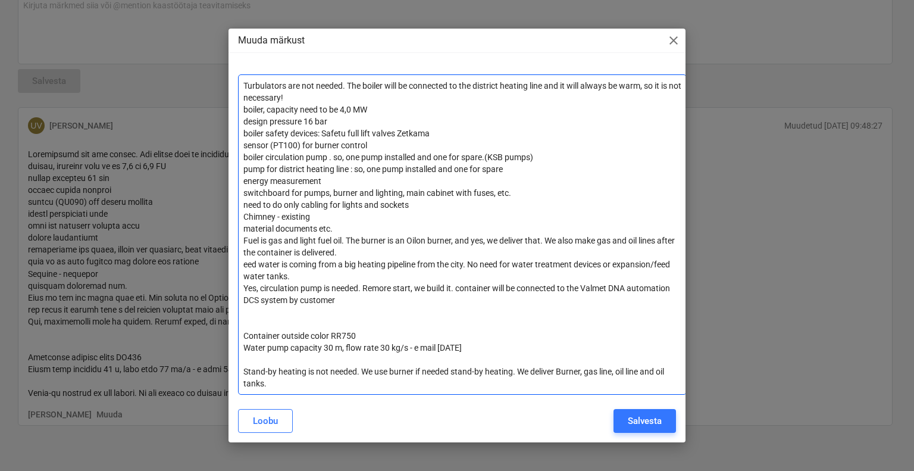
drag, startPoint x: 484, startPoint y: 156, endPoint x: 480, endPoint y: 168, distance: 13.0
click at [484, 157] on span "boiler circulation pump . so, one pump installed and one for spare.(KSB pumps)" at bounding box center [388, 157] width 290 height 10
click at [511, 169] on p "pump for district heating line : so, one pump installed and one for spare" at bounding box center [462, 169] width 438 height 12
click at [336, 180] on p "energy measurement ﻿" at bounding box center [462, 181] width 438 height 12
click at [243, 263] on span "eed water is coming from a big heating pipeline from the city. No need for wate…" at bounding box center [457, 270] width 429 height 21
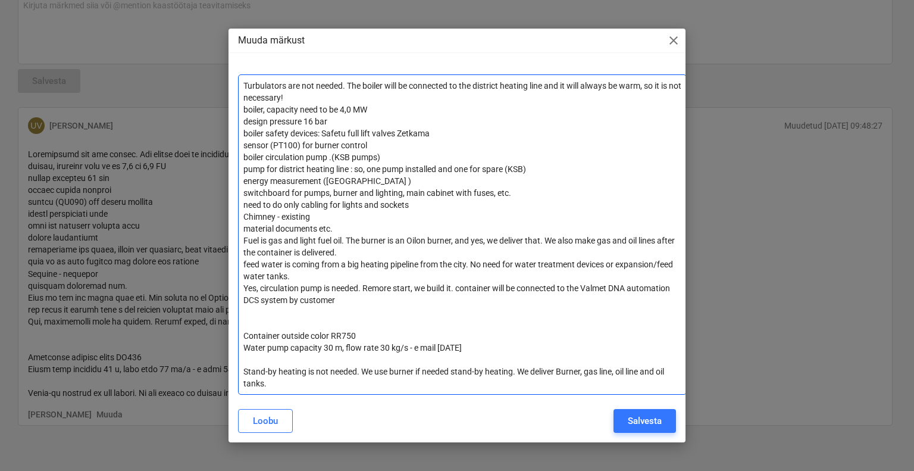
click at [604, 133] on p "boiler safety devices: Safetu full lift valves Zetkama" at bounding box center [462, 133] width 438 height 12
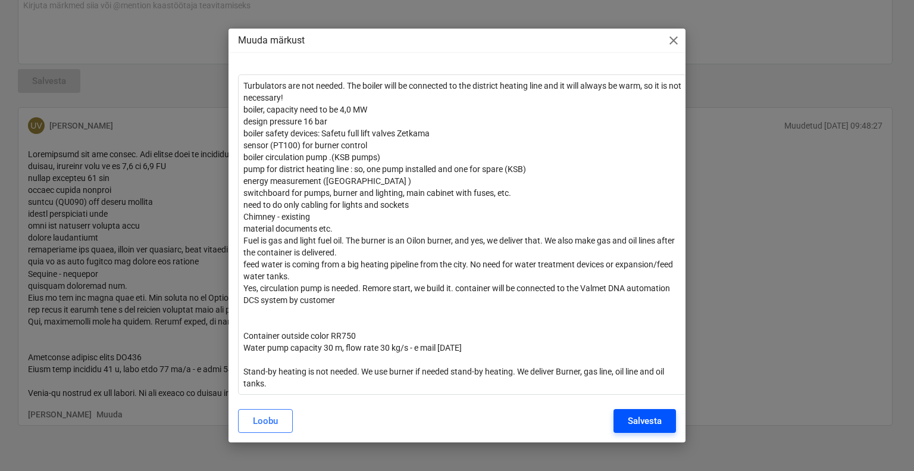
click at [662, 417] on button "Salvesta" at bounding box center [645, 421] width 63 height 24
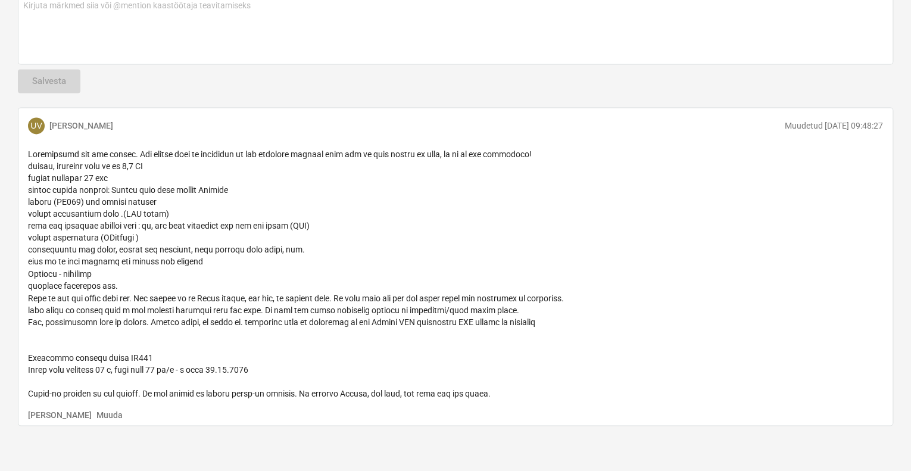
click at [96, 410] on p "Muuda" at bounding box center [109, 414] width 26 height 12
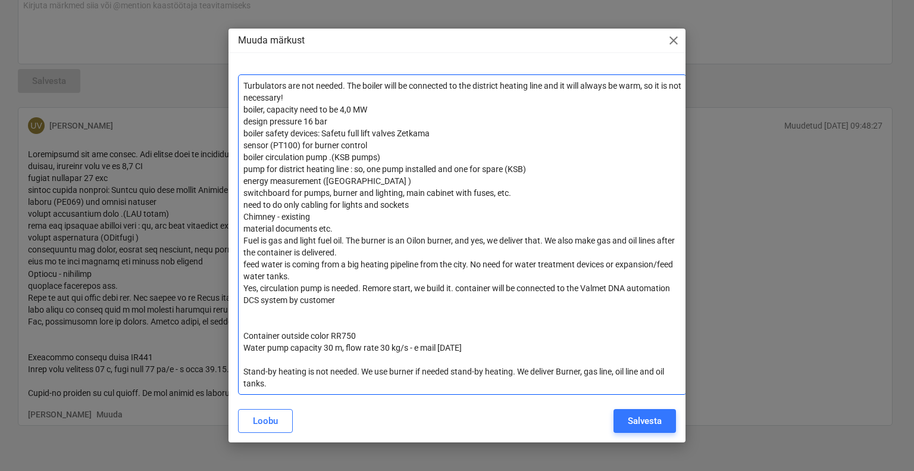
click at [292, 317] on div "Turbulators are not needed. The boiler will be connected to the district heatin…" at bounding box center [462, 234] width 449 height 320
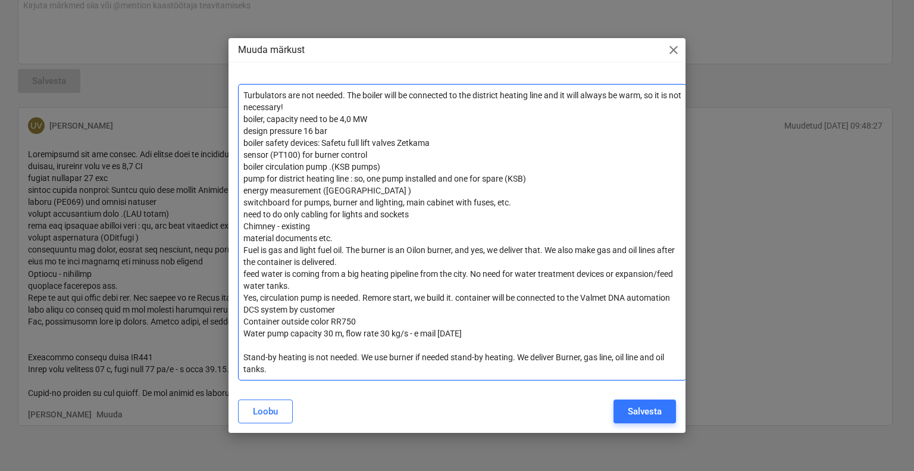
click at [485, 331] on p "Water pump capacity 30 m, flow rate 30 kg/s - e mail [DATE] ﻿" at bounding box center [462, 333] width 438 height 12
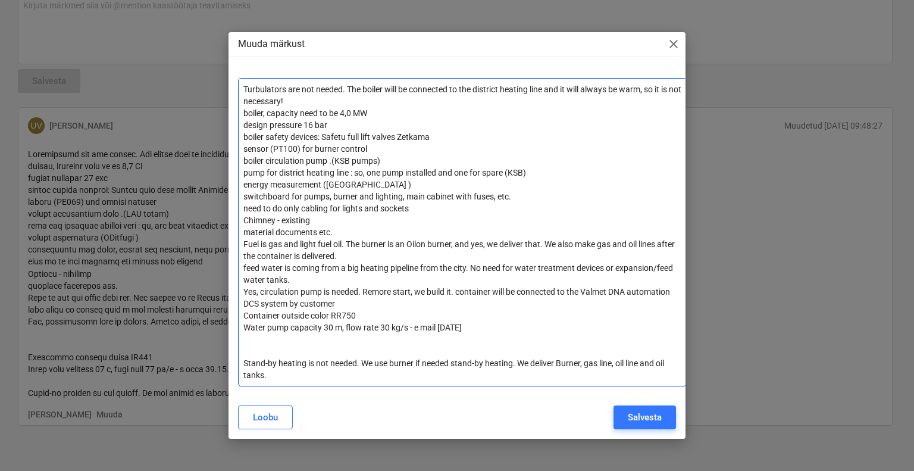
scroll to position [40, 0]
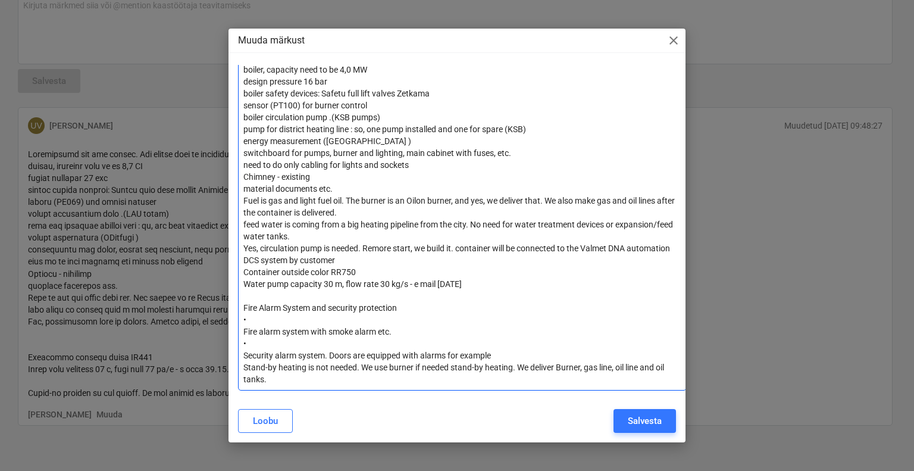
click at [259, 321] on p "•" at bounding box center [462, 320] width 438 height 12
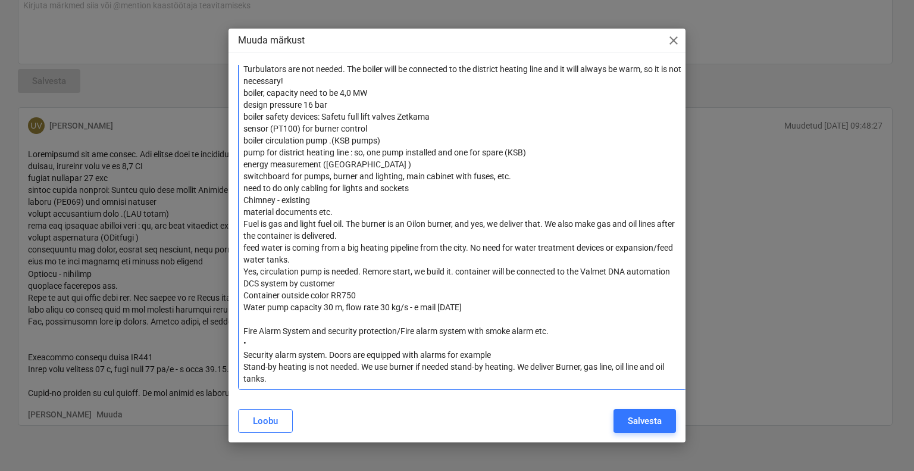
scroll to position [16, 0]
click at [560, 333] on p "Fire Alarm System and security protection/Fire alarm system with smoke alarm et…" at bounding box center [462, 332] width 438 height 12
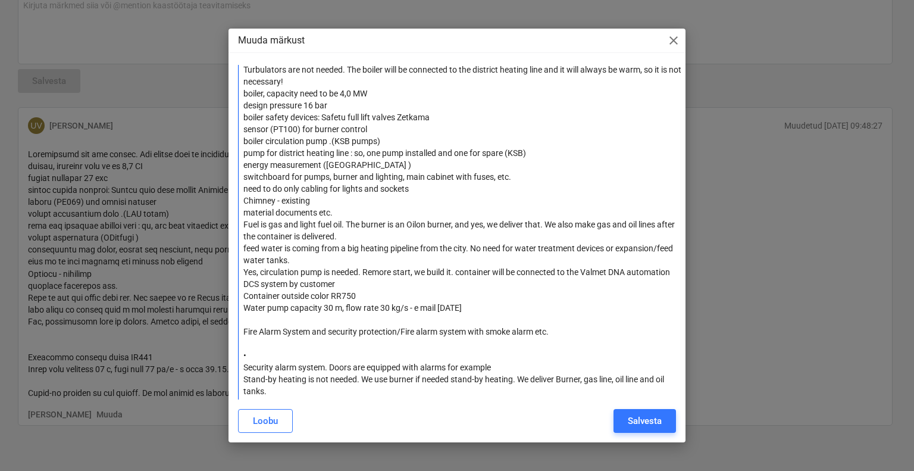
scroll to position [28, 0]
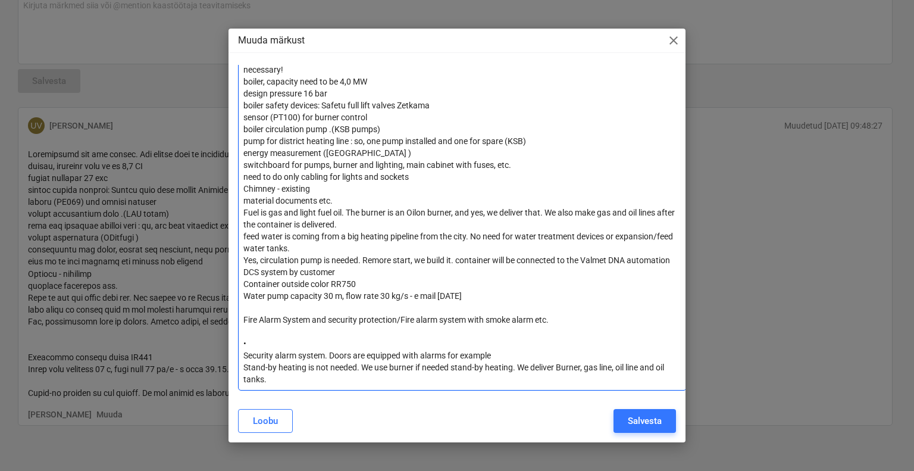
click at [255, 343] on p "•" at bounding box center [462, 344] width 438 height 12
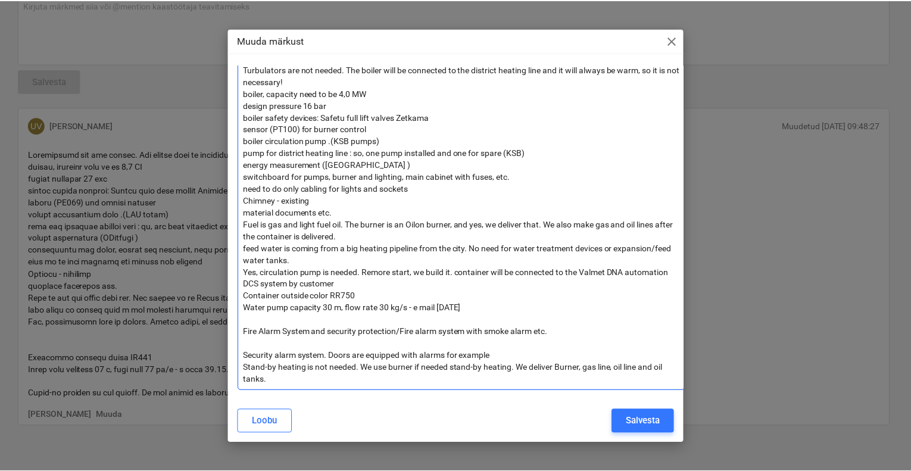
scroll to position [16, 0]
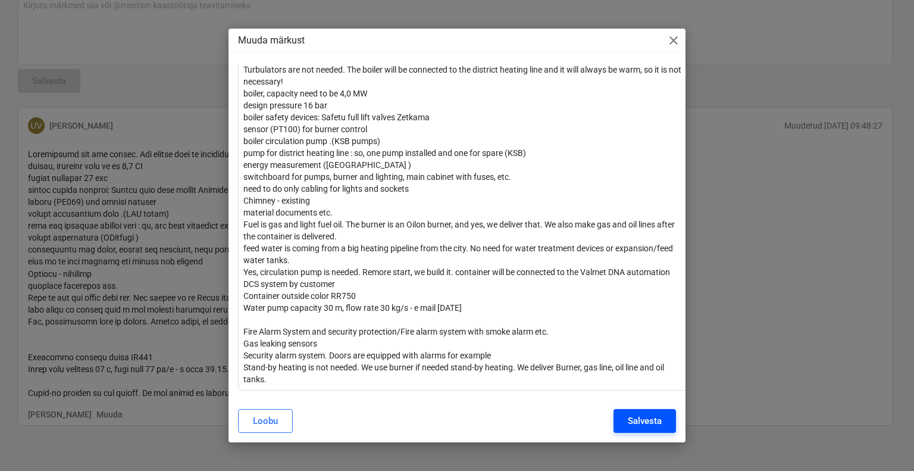
click at [637, 424] on div "Salvesta" at bounding box center [645, 420] width 34 height 15
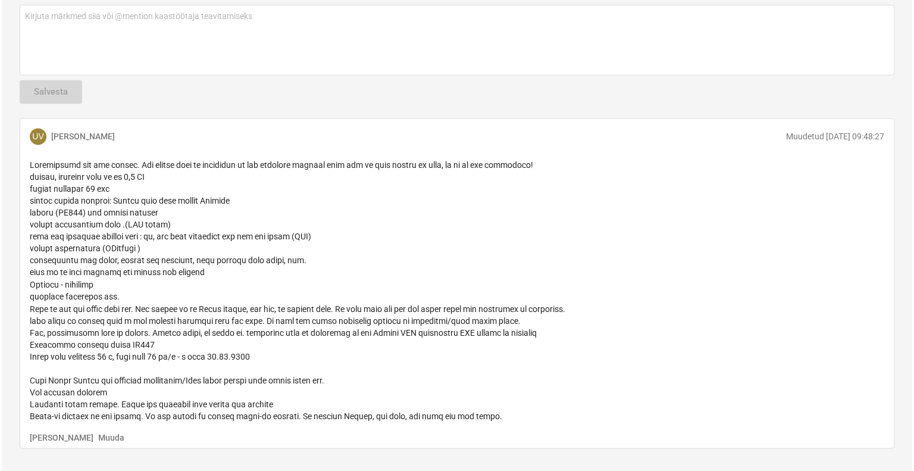
scroll to position [860, 0]
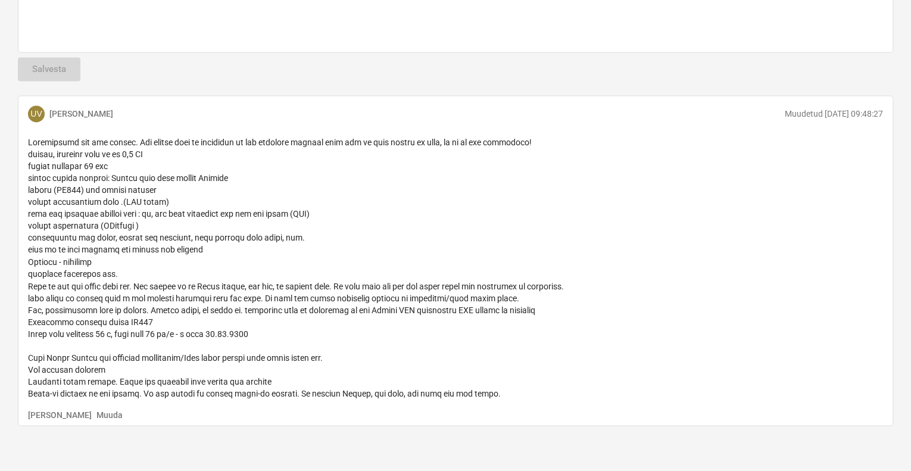
click at [131, 176] on span at bounding box center [296, 268] width 536 height 260
click at [129, 176] on span at bounding box center [296, 268] width 536 height 260
click at [96, 412] on p "Muuda" at bounding box center [109, 414] width 26 height 12
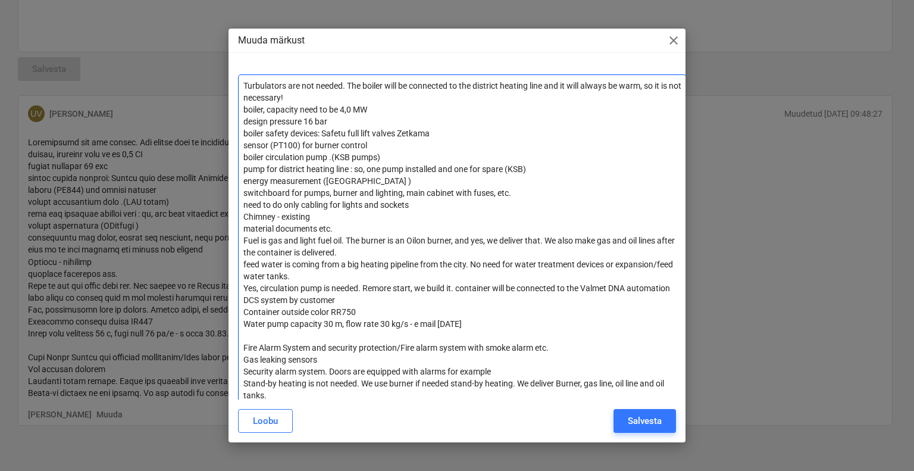
click at [335, 179] on span "energy measurement ([GEOGRAPHIC_DATA] )" at bounding box center [327, 181] width 168 height 10
click at [345, 133] on span "boiler safety devices: Safetu full lift valves Zetkama" at bounding box center [336, 134] width 186 height 10
click at [433, 133] on p "boiler safety devices: Safety full lift valves Zetkama" at bounding box center [462, 133] width 438 height 12
click at [337, 299] on p "Yes, circulation pump is needed. Remore start, we build it. container will be c…" at bounding box center [462, 294] width 438 height 24
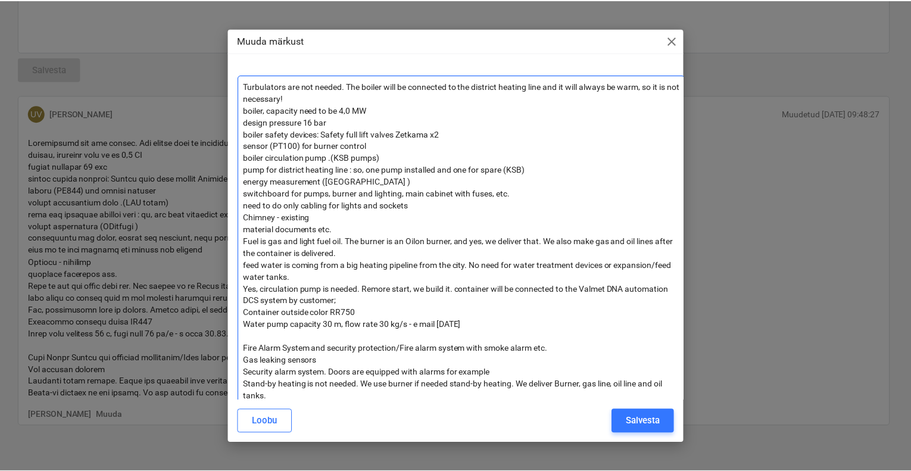
scroll to position [16, 0]
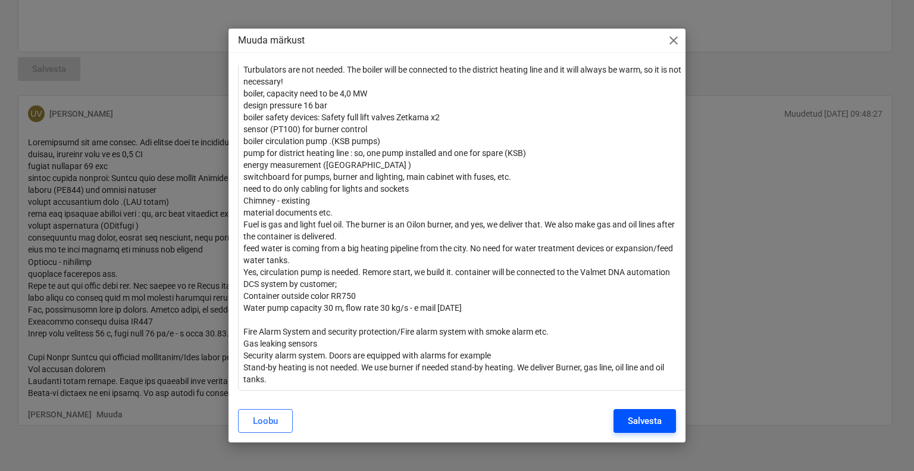
click at [661, 417] on div "Salvesta" at bounding box center [645, 420] width 34 height 15
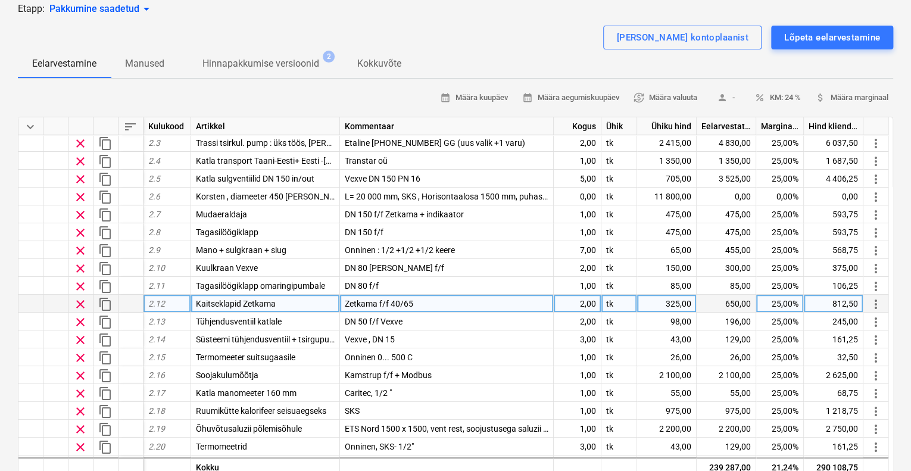
scroll to position [313, 0]
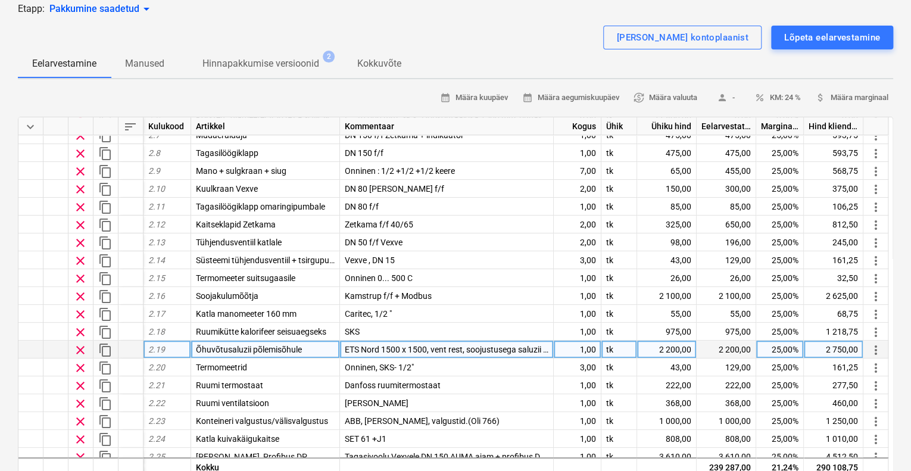
click at [417, 346] on span "ETS Nord 1500 x 1500, vent rest, soojustusega saluzii + elektriajam 24 V" at bounding box center [477, 350] width 264 height 10
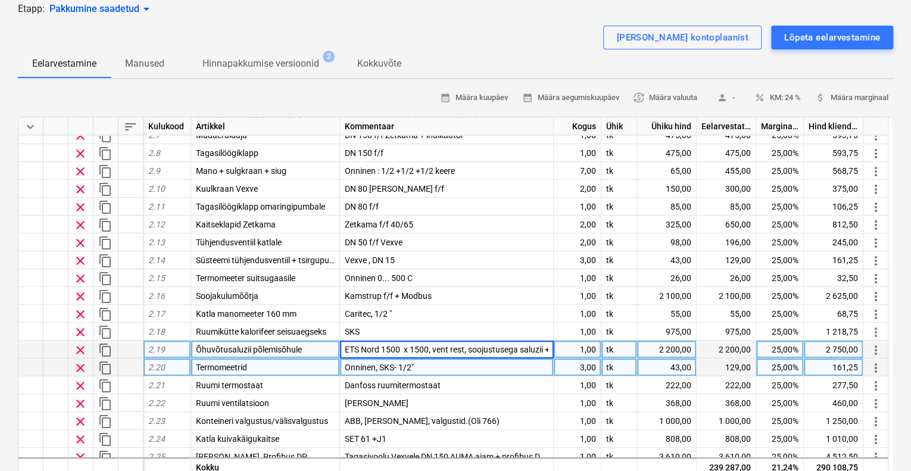
scroll to position [0, 64]
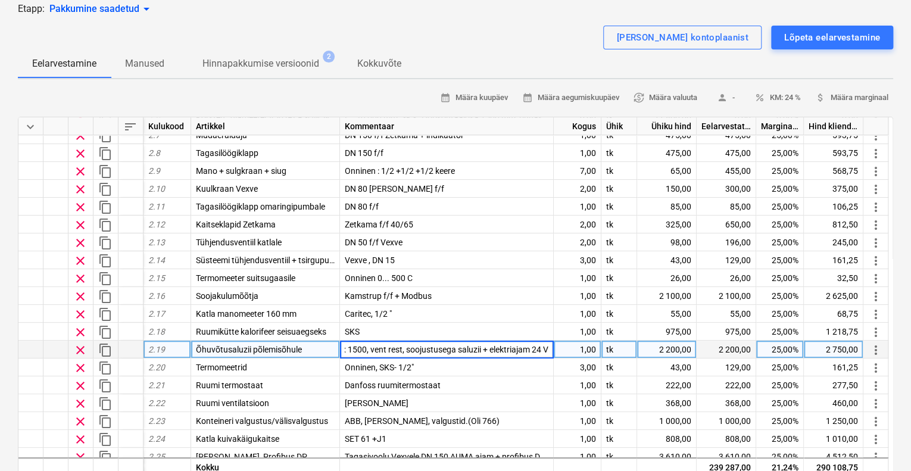
click at [370, 349] on input "ETS Nord 1500 x 1500, vent rest, soojustusega saluzii + elektriajam 24 V" at bounding box center [446, 348] width 213 height 17
click at [353, 345] on input "ETS Nord 1500 x 1500, vent rest, soojustusega saluzii + elektriajam 24 V" at bounding box center [446, 348] width 213 height 17
click at [352, 346] on input "ETS Nord 1500 x 1500, vent rest, soojustusega saluzii + elektriajam 24 V" at bounding box center [446, 348] width 213 height 17
click at [666, 347] on div "2 200,00" at bounding box center [667, 349] width 60 height 18
type input "3870"
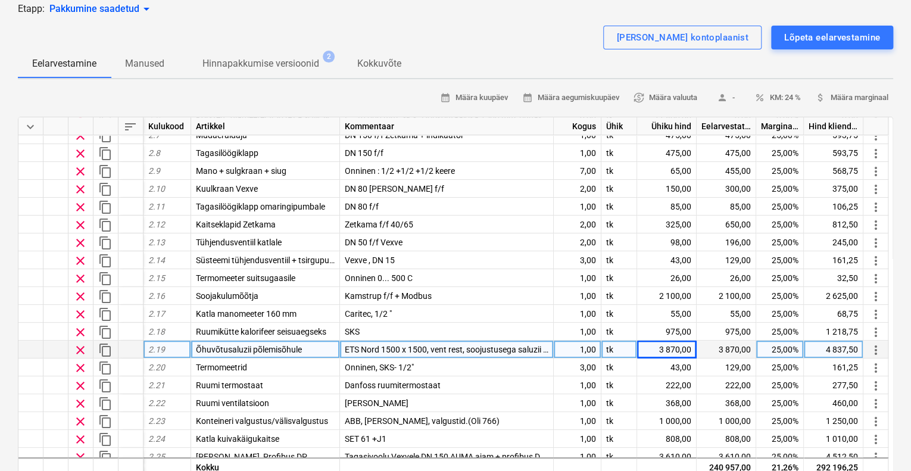
click at [542, 45] on div "[PERSON_NAME] kontoplaanist Lõpeta eelarvestamine" at bounding box center [455, 38] width 875 height 24
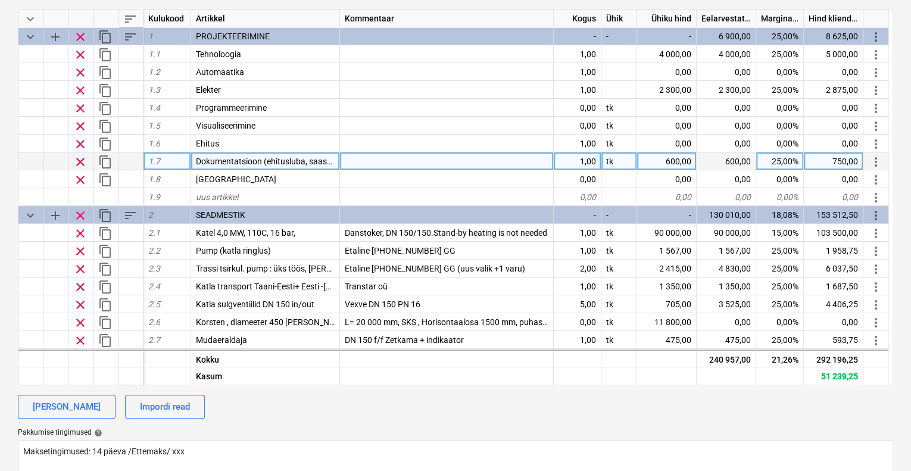
scroll to position [0, 0]
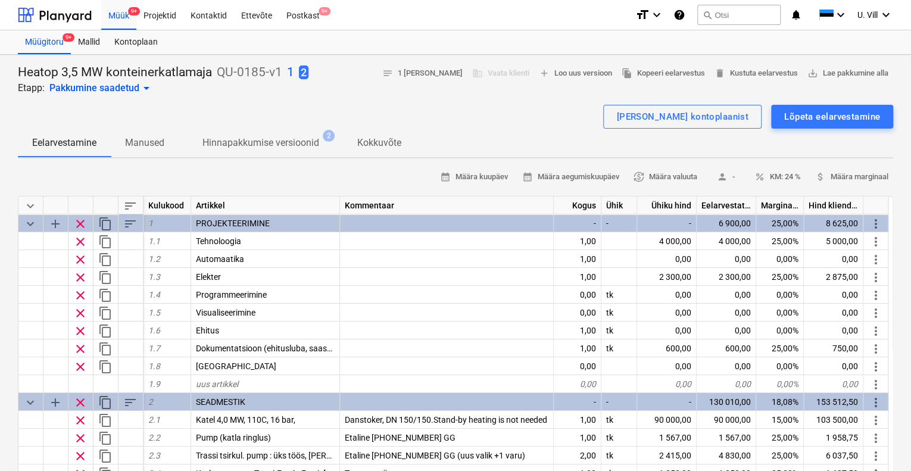
click at [292, 70] on p "1" at bounding box center [290, 72] width 7 height 17
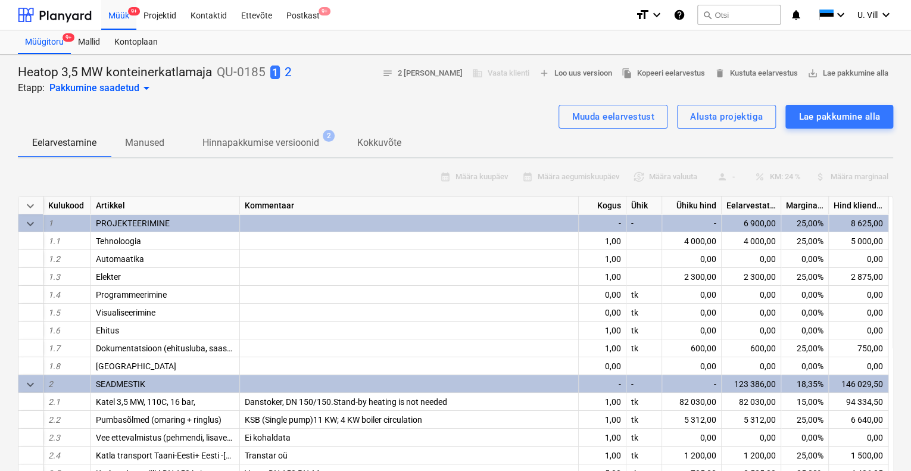
click at [288, 73] on p "2" at bounding box center [288, 72] width 7 height 17
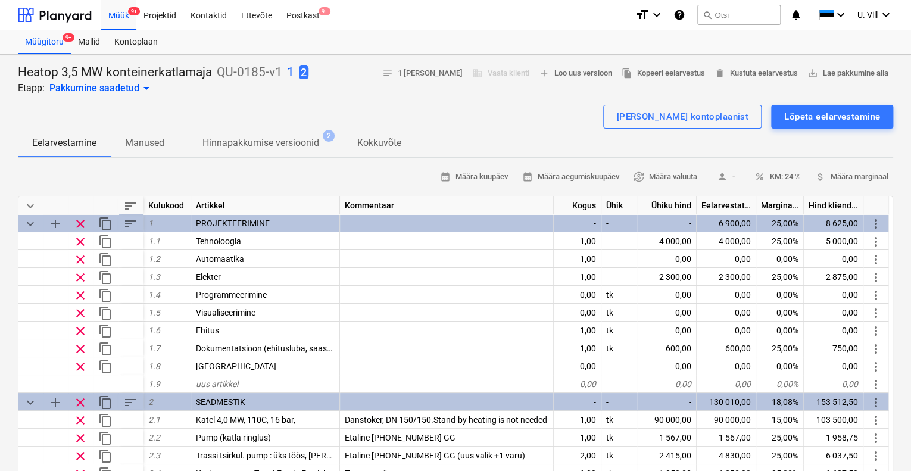
click at [290, 74] on p "1" at bounding box center [290, 72] width 7 height 17
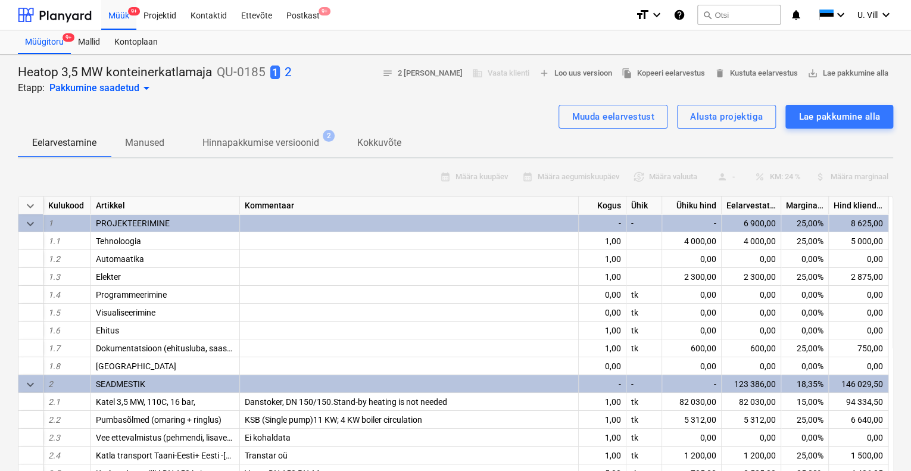
click at [289, 68] on p "2" at bounding box center [288, 72] width 7 height 17
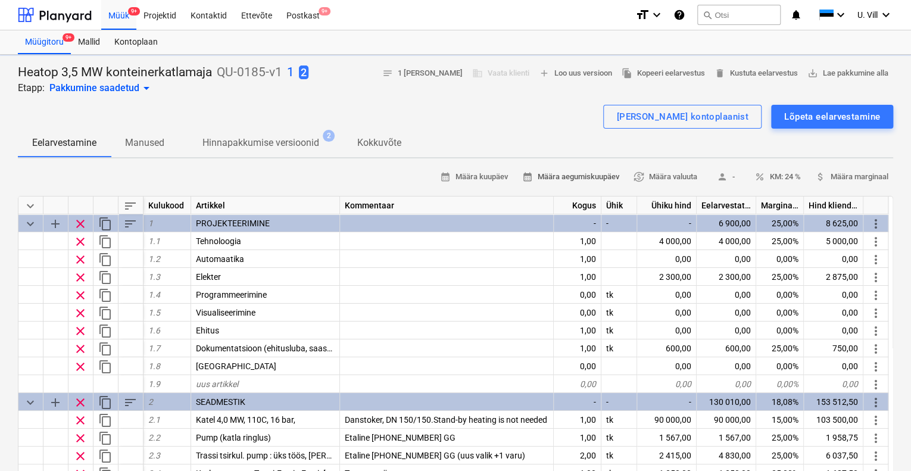
type textarea "x"
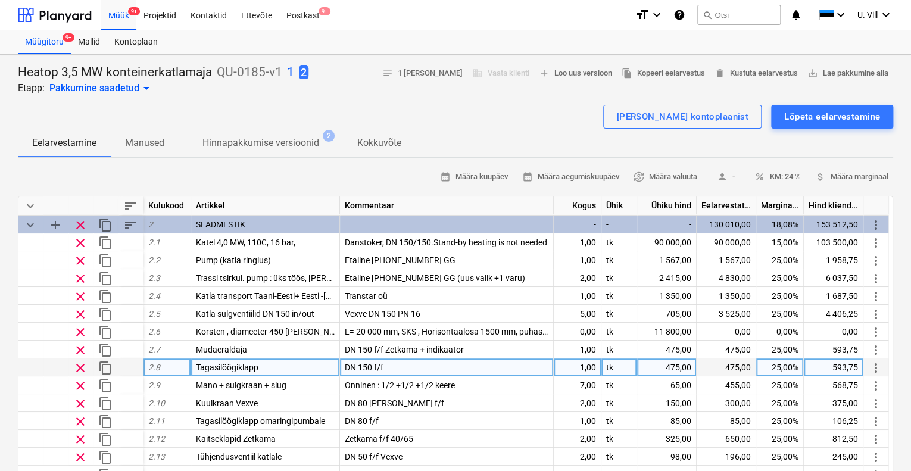
scroll to position [158, 0]
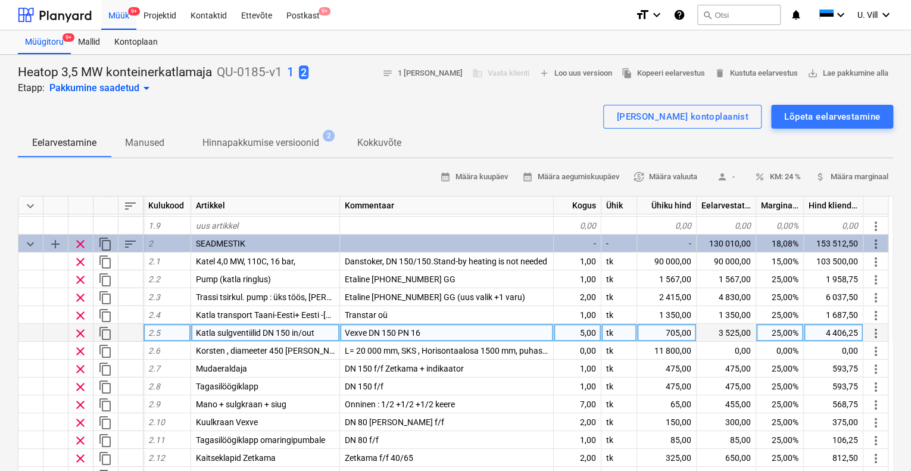
click at [585, 330] on div "5,00" at bounding box center [578, 333] width 48 height 18
type input "6"
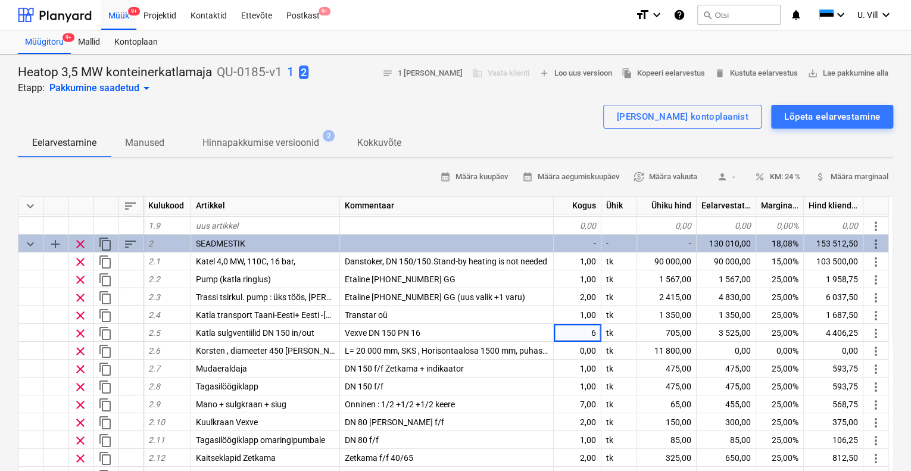
click at [552, 131] on div "Eelarvestamine Manused Hinnapakkumise versioonid 2 Kokkuvõte" at bounding box center [455, 143] width 875 height 29
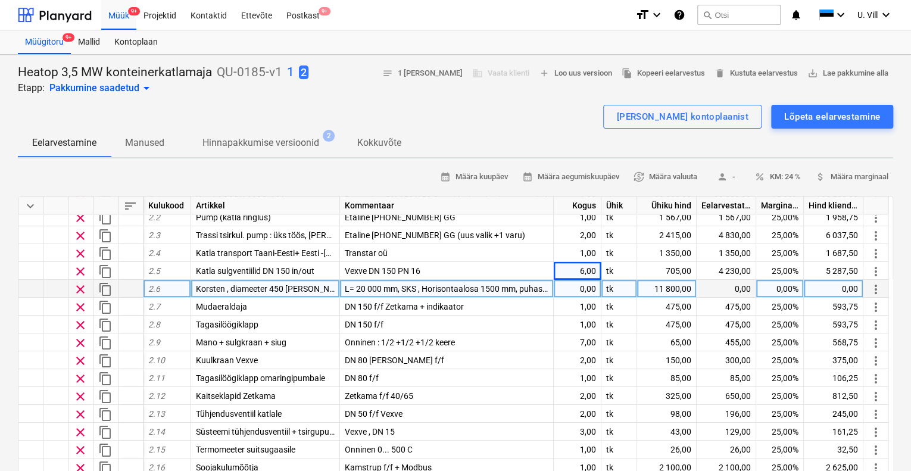
scroll to position [238, 0]
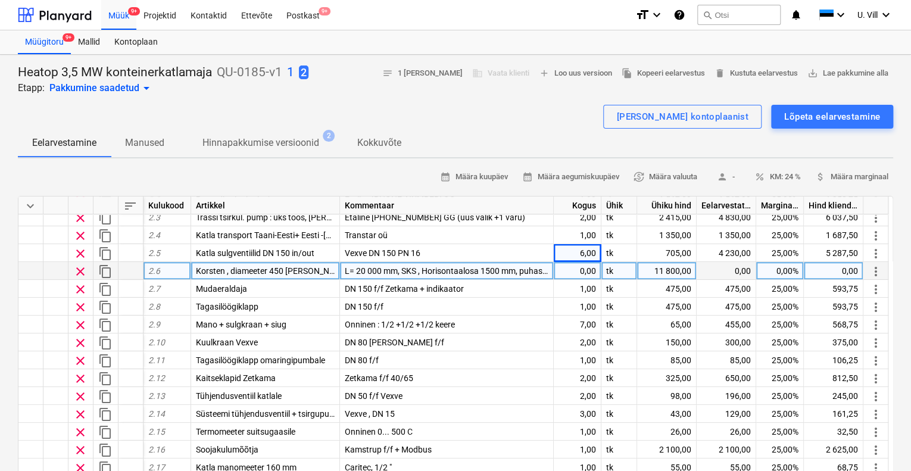
click at [81, 268] on span "clear" at bounding box center [80, 271] width 14 height 14
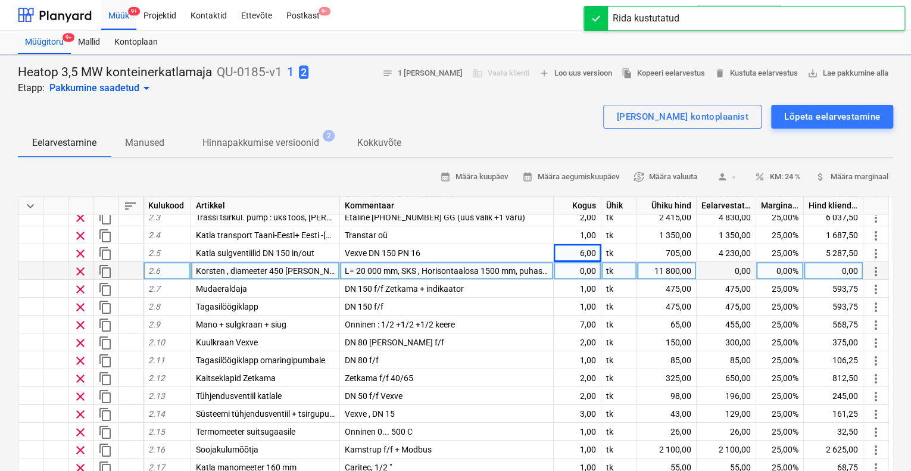
type textarea "x"
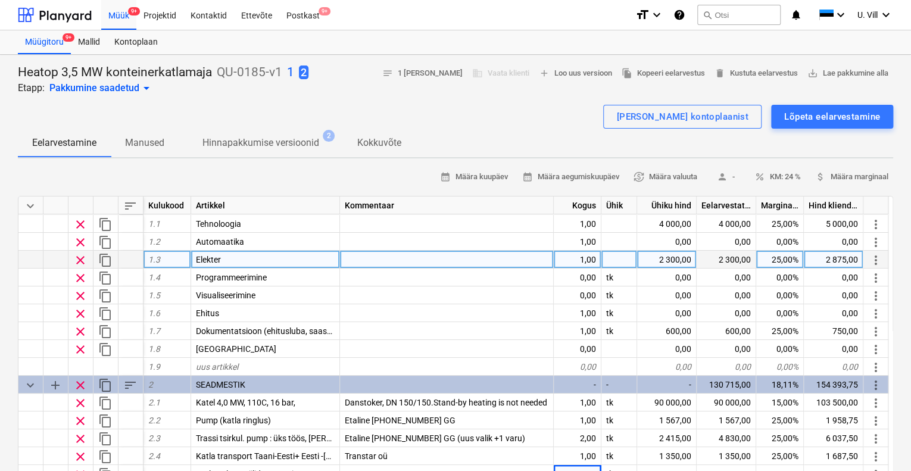
scroll to position [0, 0]
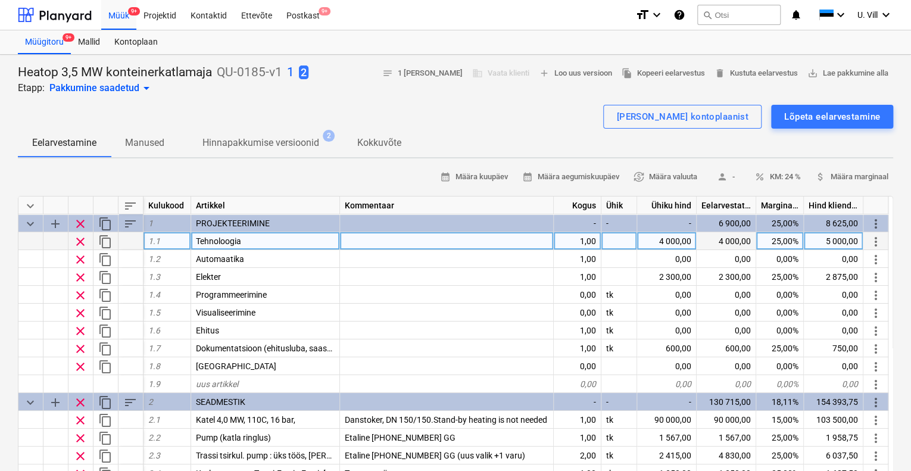
click at [367, 240] on div at bounding box center [447, 241] width 214 height 18
type input "Soojustehniline + gaas, [GEOGRAPHIC_DATA]."
click at [284, 71] on div "Heatop 3,5 MW konteinerkatlamaja QU-0185-v1 1 2" at bounding box center [163, 72] width 290 height 17
click at [288, 72] on p "1" at bounding box center [290, 72] width 7 height 17
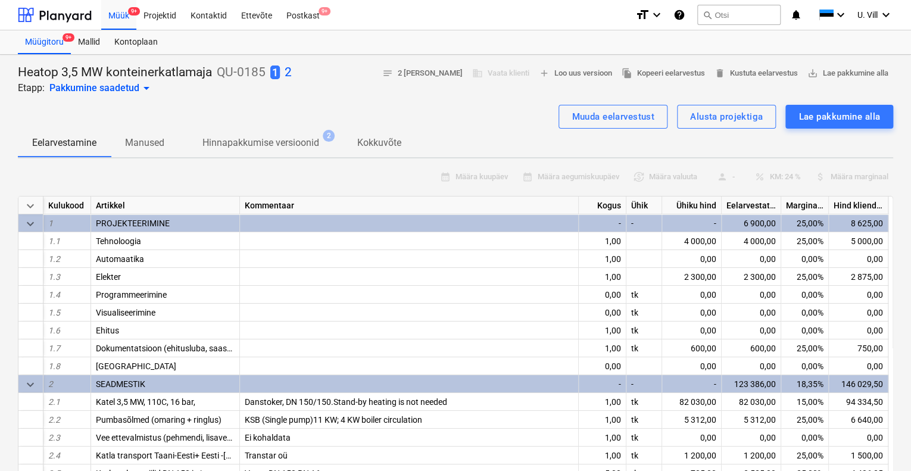
click at [288, 74] on p "2" at bounding box center [288, 72] width 7 height 17
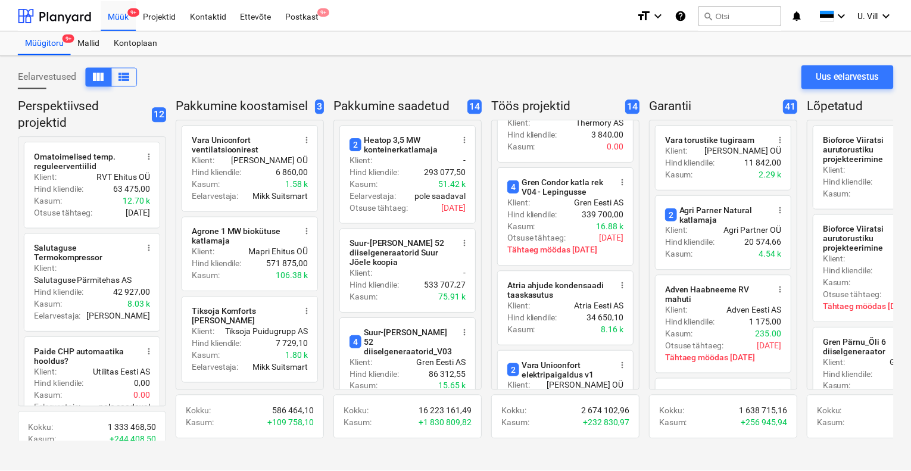
scroll to position [396, 0]
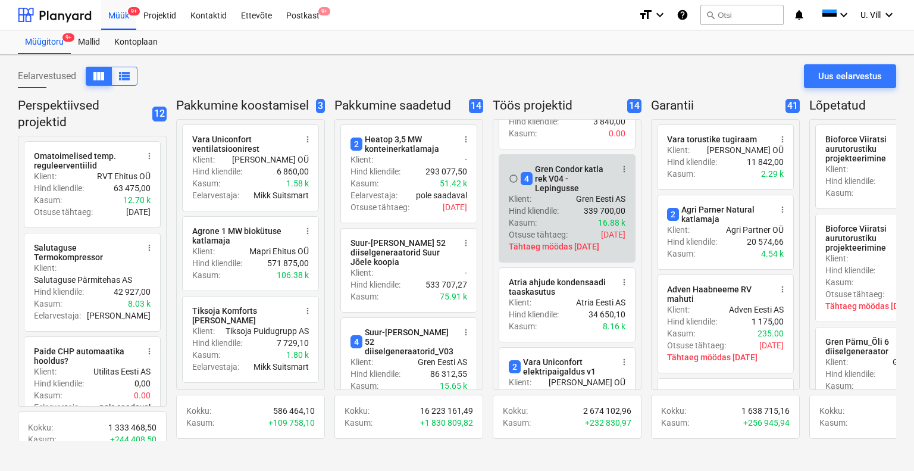
click at [568, 183] on div "4 Gren Condor katla rek V04 - Lepingusse" at bounding box center [567, 178] width 92 height 29
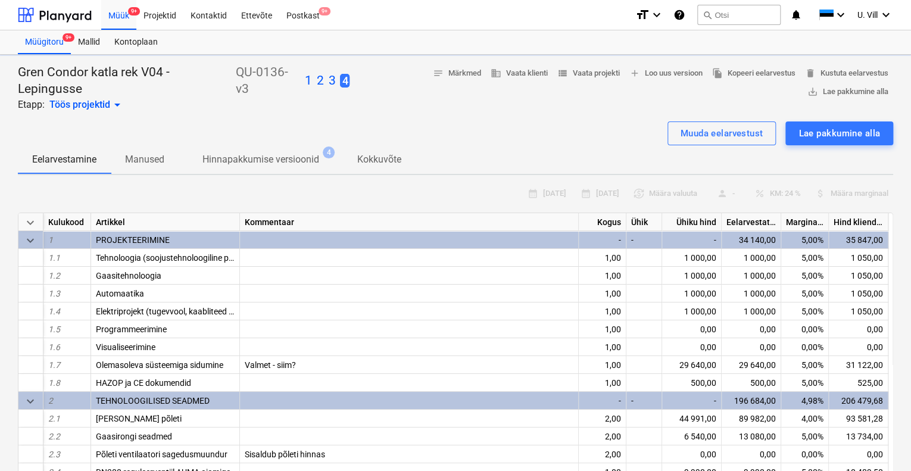
type textarea "x"
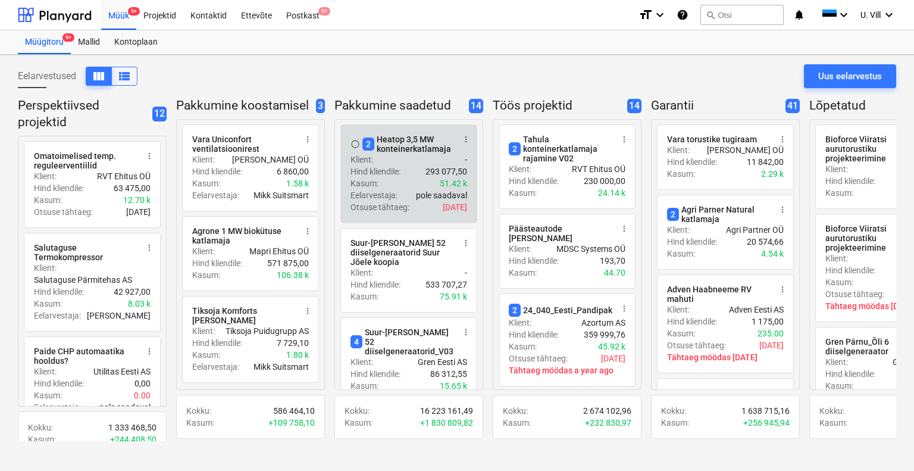
click at [400, 151] on div "2 Heatop 3,5 MW konteinerkatlamaja" at bounding box center [409, 144] width 92 height 19
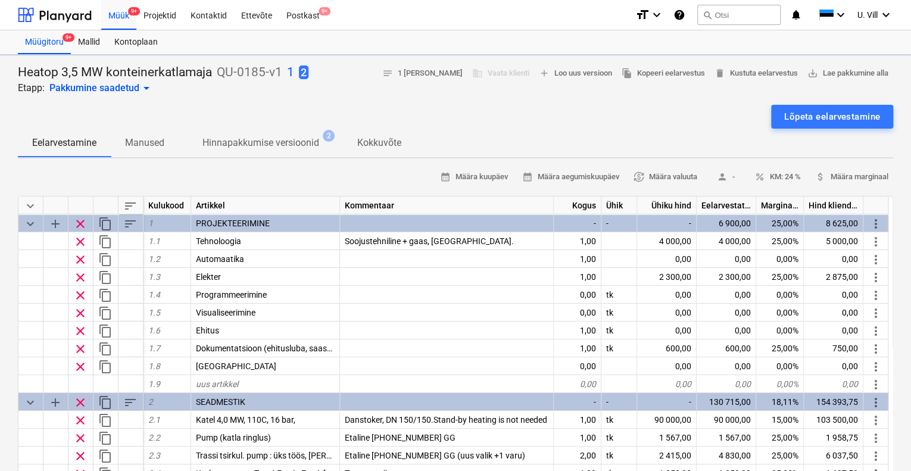
type textarea "x"
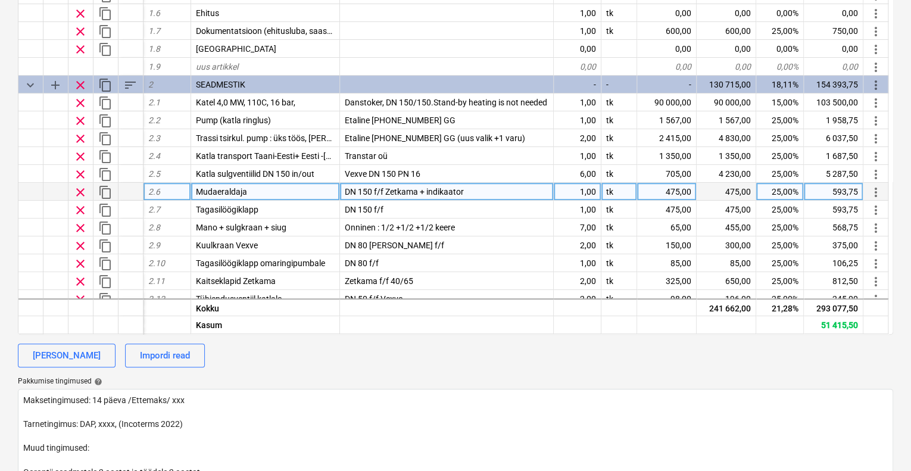
scroll to position [158, 0]
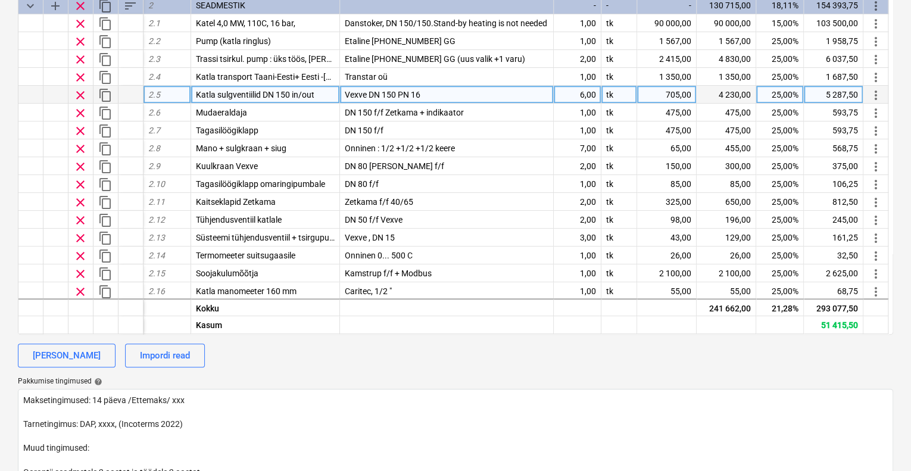
click at [424, 91] on div "Vexve DN 150 PN 16" at bounding box center [447, 95] width 214 height 18
click at [424, 91] on input "Vexve DN 150 PN 16" at bounding box center [446, 94] width 213 height 17
type input "Vexve DN 150 PN 16, f/f"
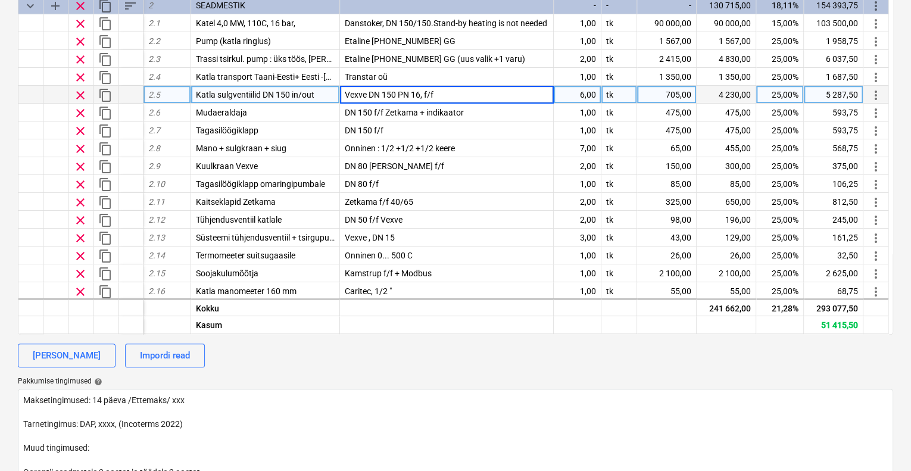
type textarea "x"
click at [680, 91] on div "705,00" at bounding box center [667, 95] width 60 height 18
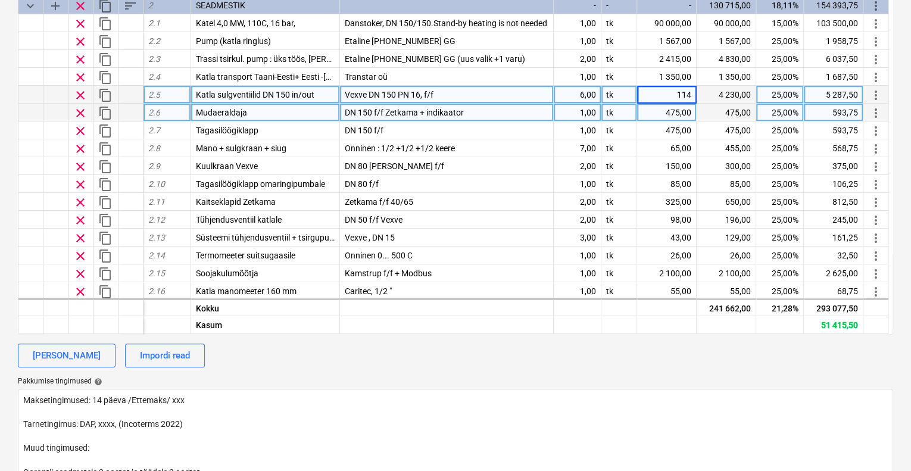
type input "1145"
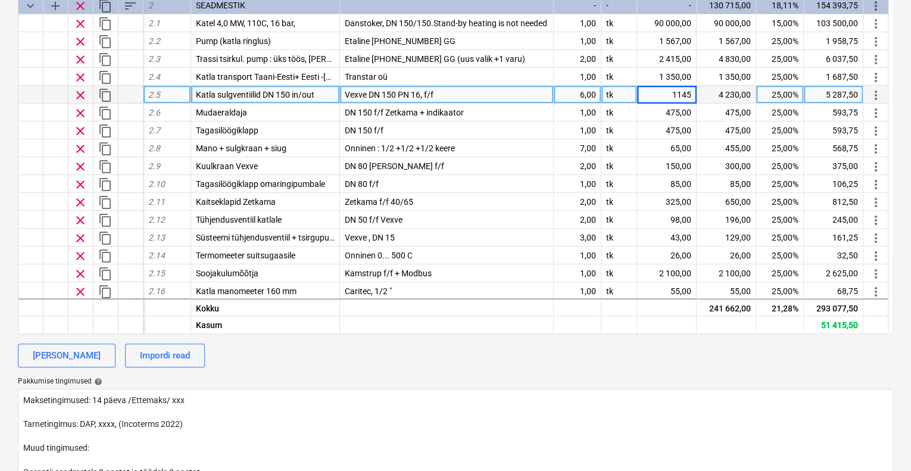
type textarea "x"
click at [669, 367] on div "calendar_month Määra kuupäev calendar_month Määra aegumiskuupäev currency_excha…" at bounding box center [455, 236] width 875 height 613
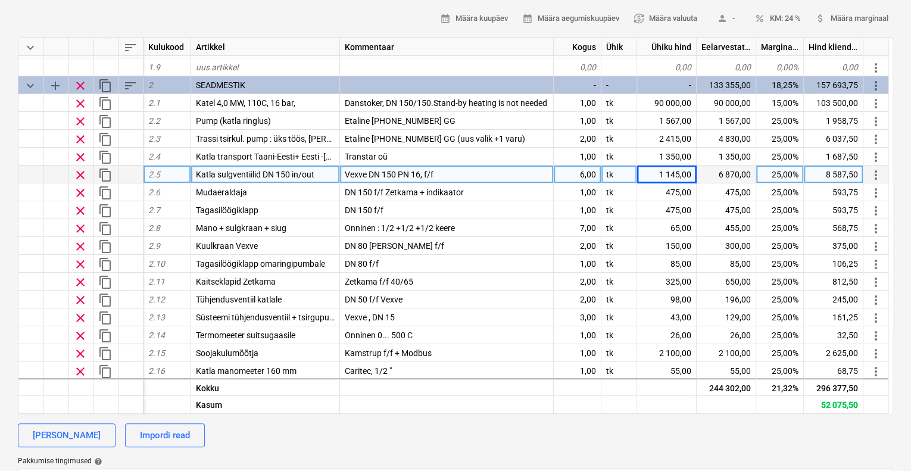
click at [385, 16] on div "calendar_month Määra kuupäev calendar_month Määra aegumiskuupäev currency_excha…" at bounding box center [455, 19] width 875 height 18
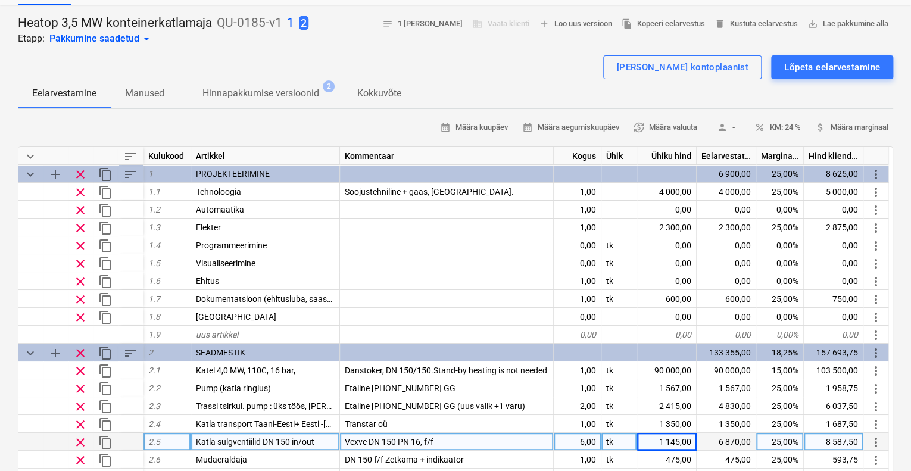
scroll to position [0, 0]
